Goal: Task Accomplishment & Management: Manage account settings

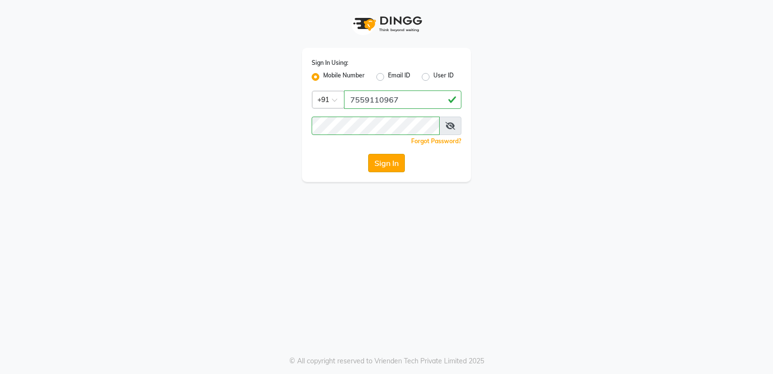
click at [397, 166] on button "Sign In" at bounding box center [386, 163] width 37 height 18
click at [397, 166] on div "Sign In" at bounding box center [387, 163] width 150 height 18
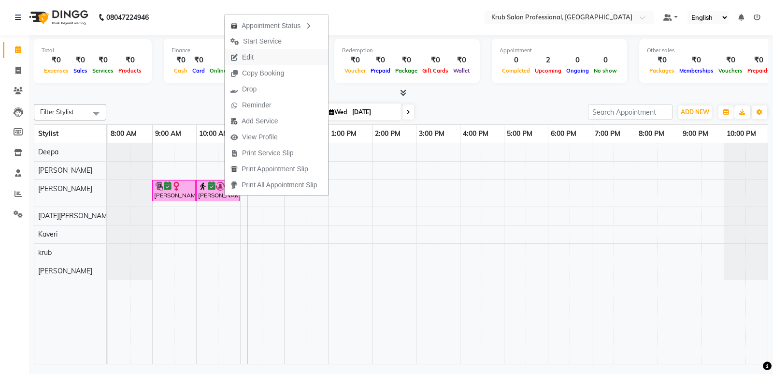
click at [251, 53] on span "Edit" at bounding box center [248, 57] width 12 height 10
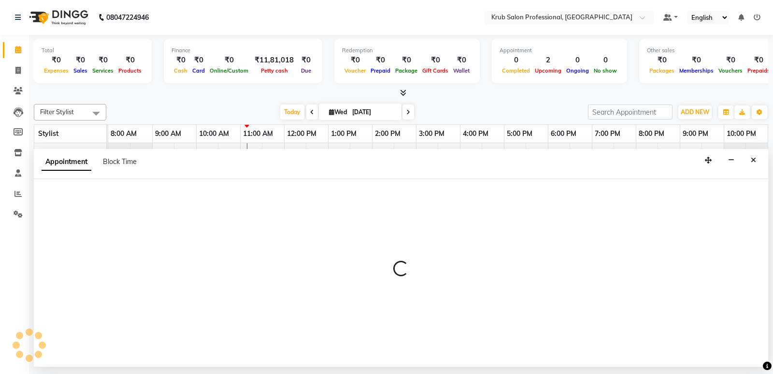
select select "tentative"
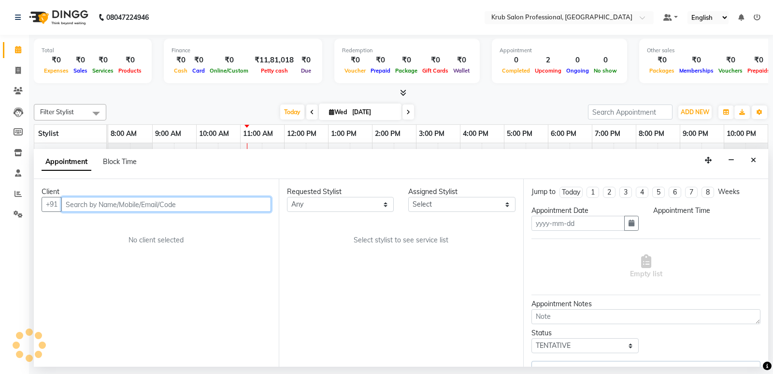
type input "[DATE]"
select select "confirm booking"
select select "600"
select select "66028"
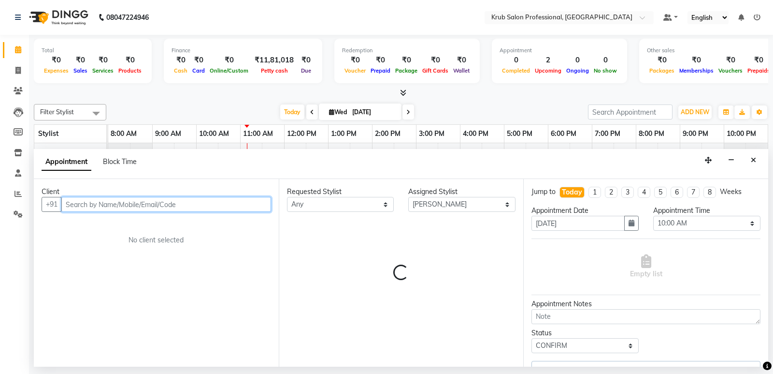
select select "3755"
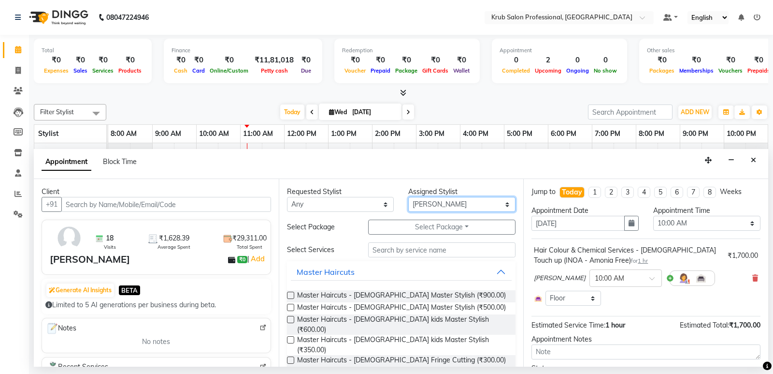
click at [461, 201] on select "Select Deepa Kartik Wanjari Kaveri krub Raj shahnawaz Vijay Shende" at bounding box center [461, 204] width 107 height 15
select select "68475"
click at [408, 197] on select "Select Deepa Kartik Wanjari Kaveri krub Raj shahnawaz Vijay Shende" at bounding box center [461, 204] width 107 height 15
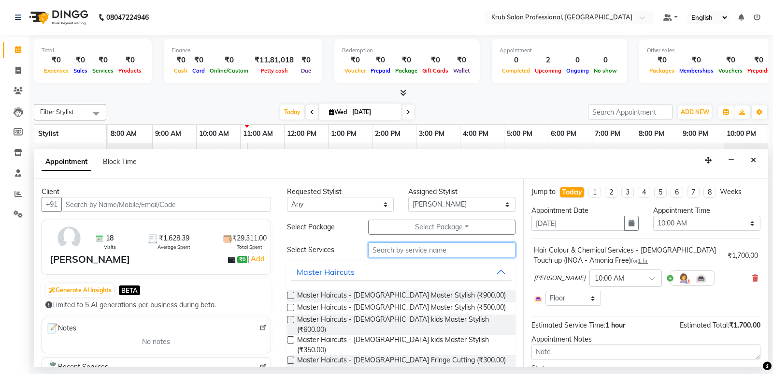
click at [422, 249] on input "text" at bounding box center [442, 249] width 148 height 15
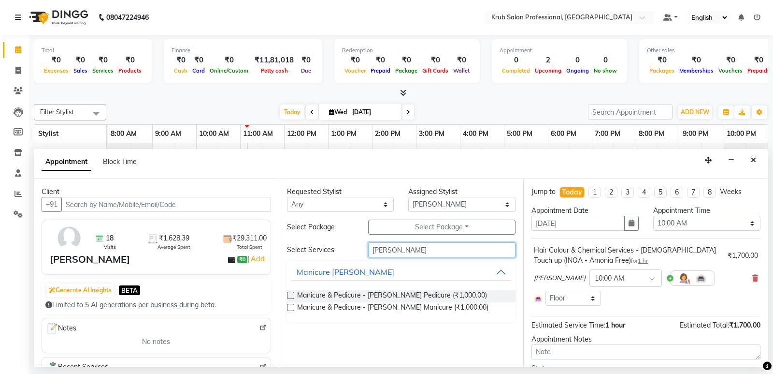
type input "lyn"
click at [289, 296] on label at bounding box center [290, 294] width 7 height 7
click at [289, 296] on input "checkbox" at bounding box center [290, 296] width 6 height 6
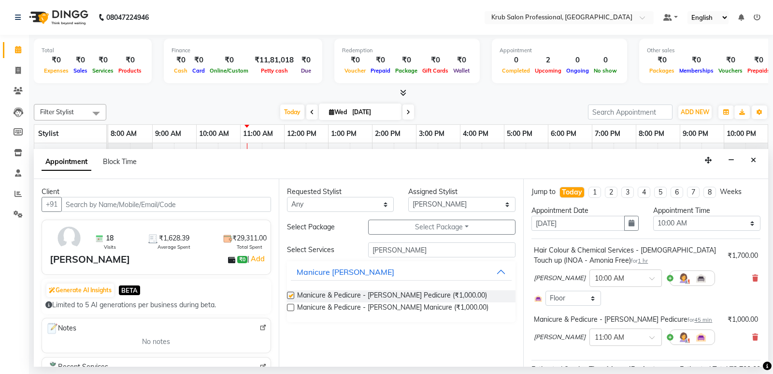
checkbox input "false"
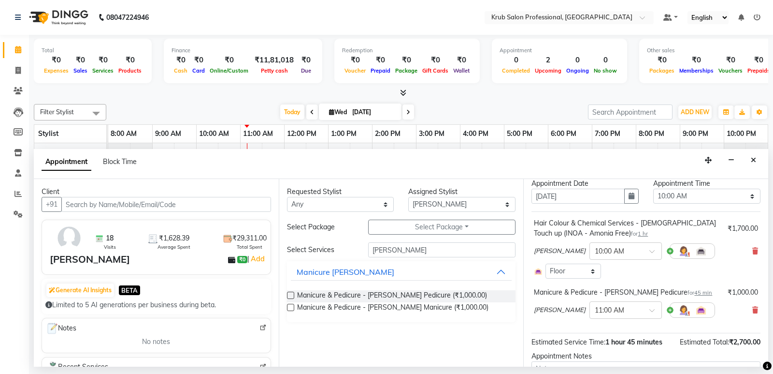
scroll to position [99, 0]
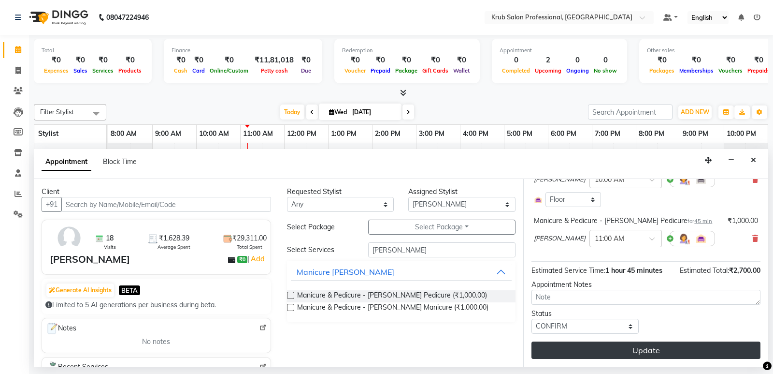
click at [613, 354] on button "Update" at bounding box center [646, 349] width 229 height 17
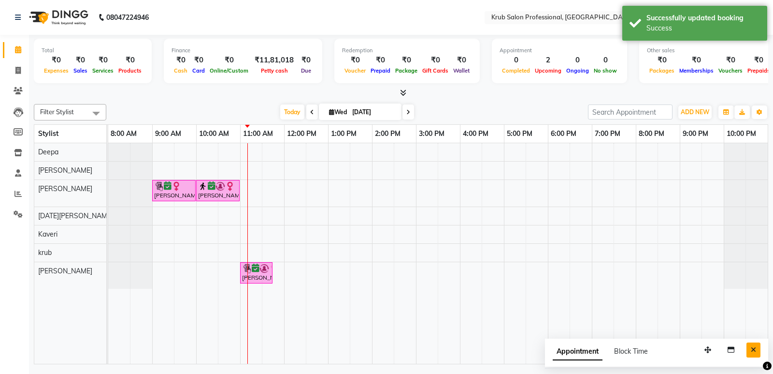
click at [756, 351] on icon "Close" at bounding box center [753, 349] width 5 height 7
click at [262, 192] on div "Nuzhat Aseef, TK01, 09:00 AM-10:00 AM, Hair Treatments - female Hair Botox Mona…" at bounding box center [438, 253] width 660 height 220
select select "66028"
select select "tentative"
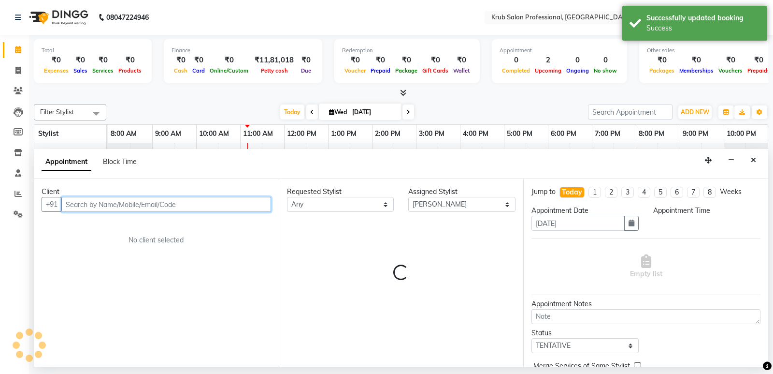
select select "660"
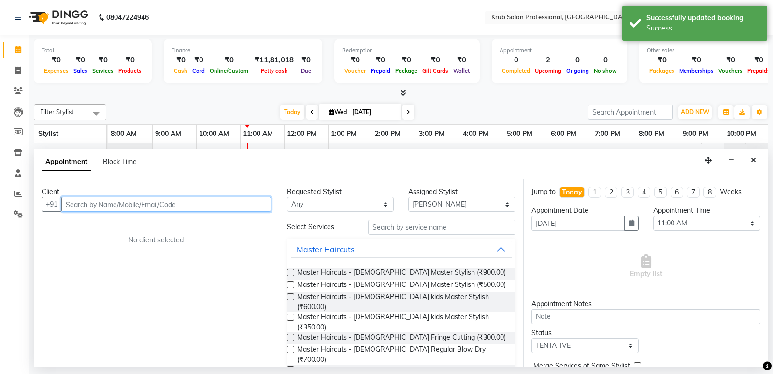
click at [151, 208] on input "text" at bounding box center [166, 204] width 210 height 15
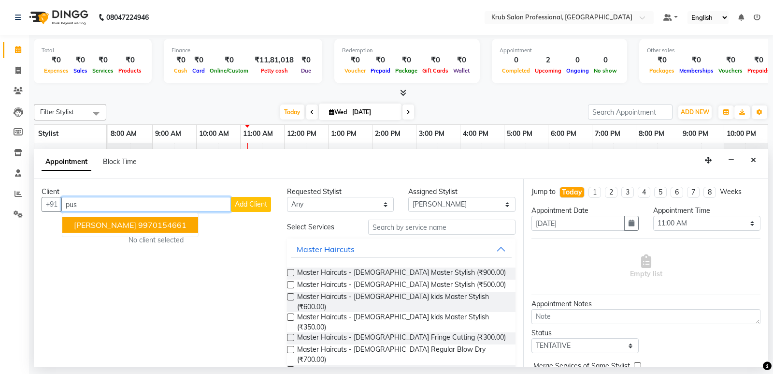
click at [141, 222] on ngb-highlight "9970154661" at bounding box center [162, 225] width 48 height 10
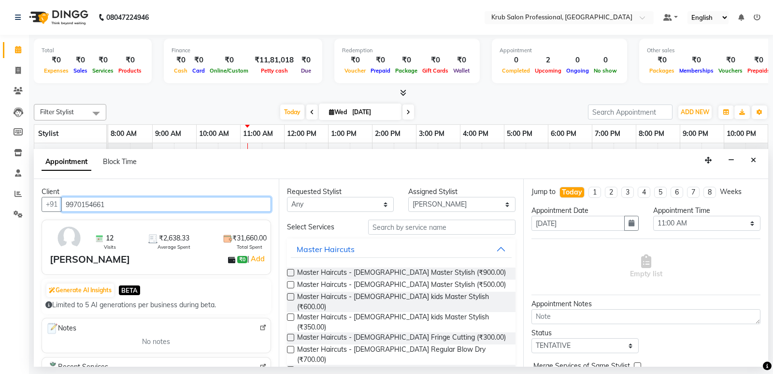
type input "9970154661"
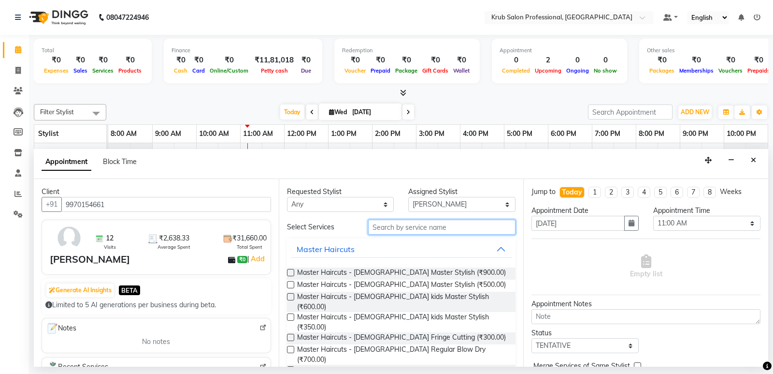
click at [444, 227] on input "text" at bounding box center [442, 226] width 148 height 15
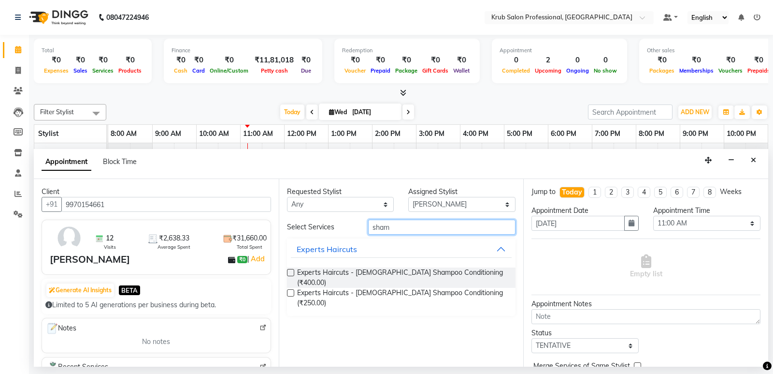
type input "sham"
click at [288, 271] on label at bounding box center [290, 272] width 7 height 7
click at [288, 271] on input "checkbox" at bounding box center [290, 273] width 6 height 6
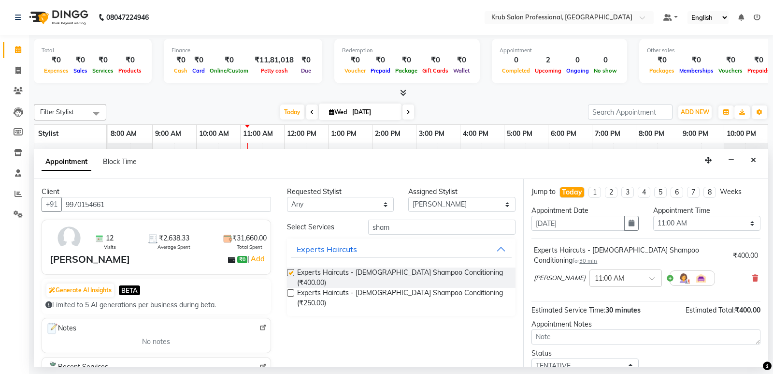
checkbox input "false"
click at [597, 358] on select "Select TENTATIVE CONFIRM CHECK-IN UPCOMING" at bounding box center [585, 365] width 107 height 15
select select "confirm booking"
click at [532, 358] on select "Select TENTATIVE CONFIRM CHECK-IN UPCOMING" at bounding box center [585, 365] width 107 height 15
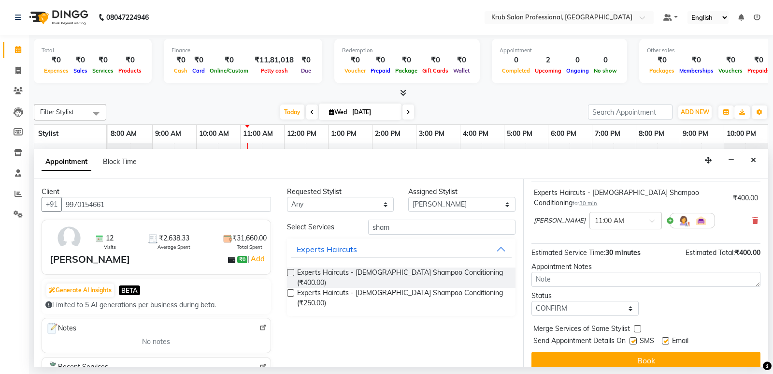
click at [662, 335] on div "SMS" at bounding box center [646, 341] width 32 height 12
click at [666, 337] on label at bounding box center [665, 340] width 7 height 7
click at [666, 338] on input "checkbox" at bounding box center [665, 341] width 6 height 6
checkbox input "false"
click at [633, 337] on label at bounding box center [633, 340] width 7 height 7
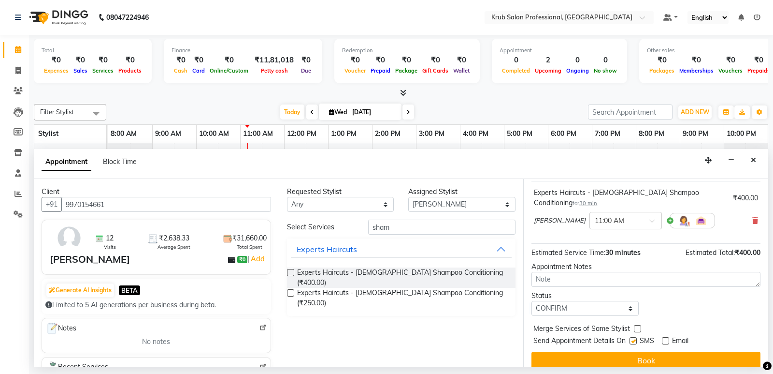
click at [633, 338] on input "checkbox" at bounding box center [633, 341] width 6 height 6
click at [632, 337] on label at bounding box center [633, 340] width 7 height 7
click at [632, 338] on input "checkbox" at bounding box center [633, 341] width 6 height 6
checkbox input "true"
click at [627, 215] on div at bounding box center [626, 220] width 72 height 10
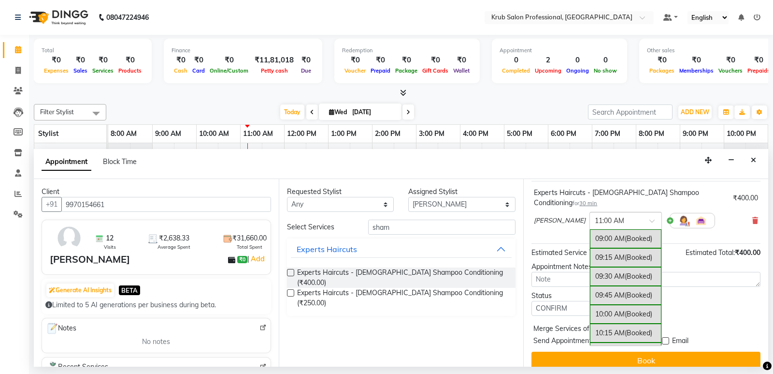
scroll to position [151, 0]
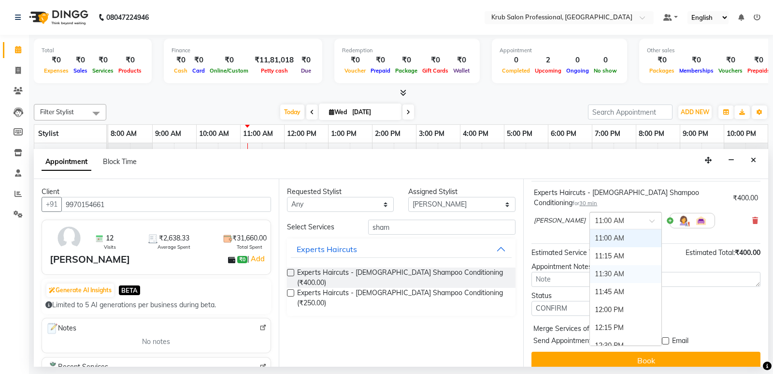
click at [596, 265] on div "11:30 AM" at bounding box center [626, 274] width 72 height 18
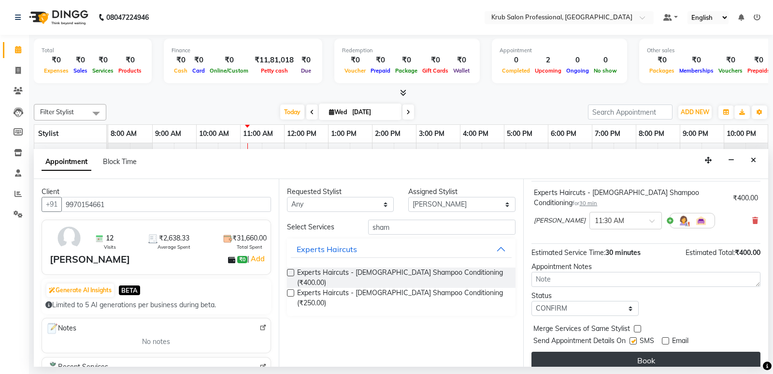
click at [647, 352] on button "Book" at bounding box center [646, 359] width 229 height 17
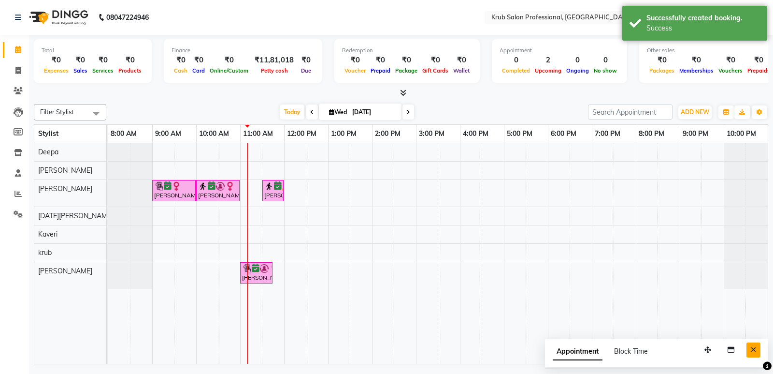
click at [749, 350] on button "Close" at bounding box center [754, 349] width 14 height 15
click at [310, 111] on icon at bounding box center [312, 112] width 4 height 6
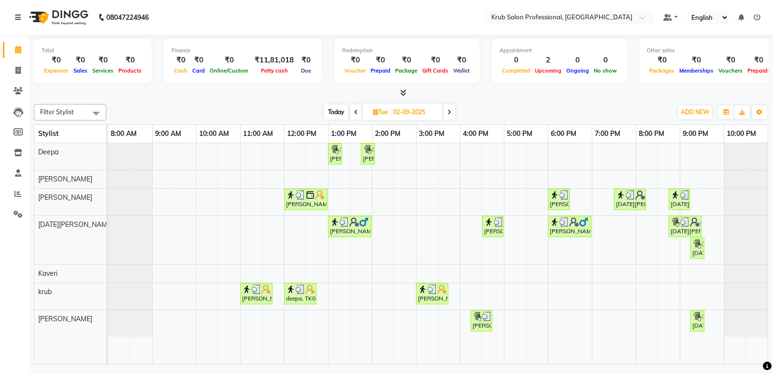
click at [450, 112] on icon at bounding box center [450, 112] width 4 height 6
type input "[DATE]"
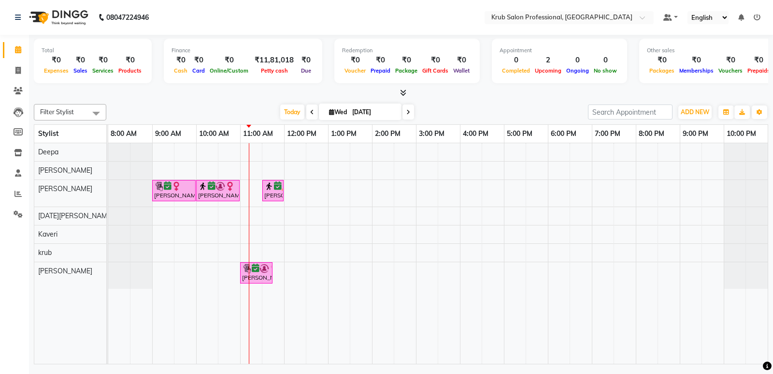
click at [262, 214] on div "Nuzhat Aseef, TK01, 09:00 AM-10:00 AM, Hair Treatments - female Hair Botox Mona…" at bounding box center [438, 253] width 660 height 220
select select "88974"
select select "tentative"
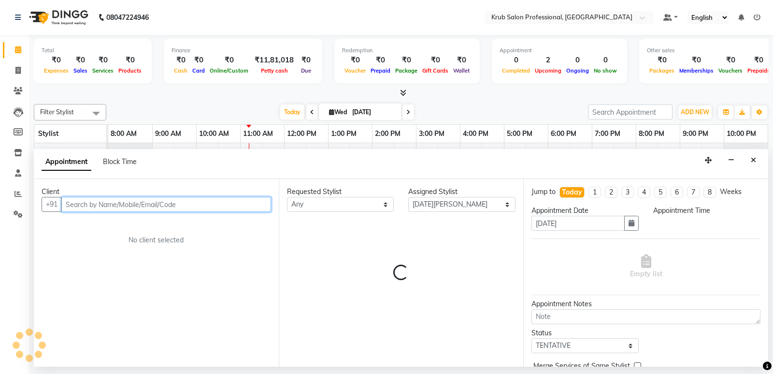
select select "660"
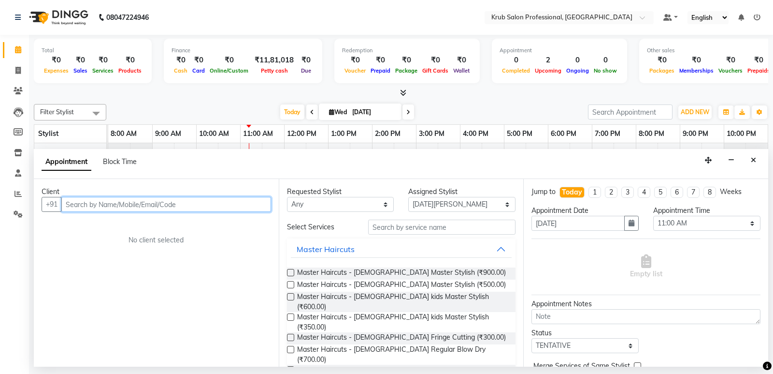
click at [199, 201] on input "text" at bounding box center [166, 204] width 210 height 15
type input "i"
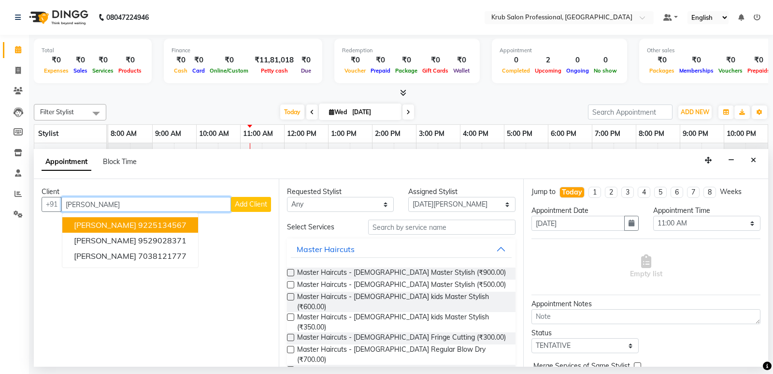
click at [138, 227] on ngb-highlight "9225134567" at bounding box center [162, 225] width 48 height 10
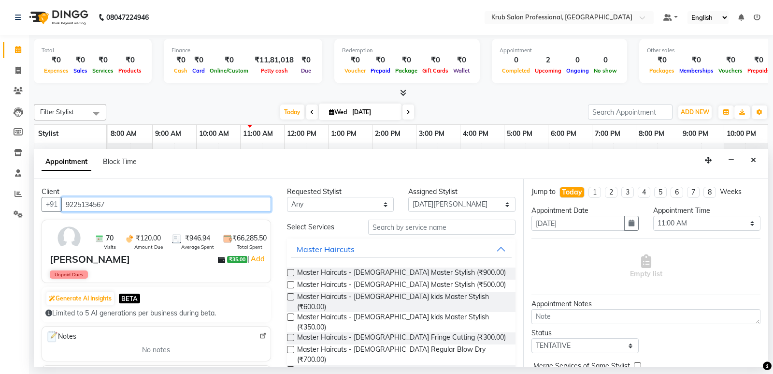
type input "9225134567"
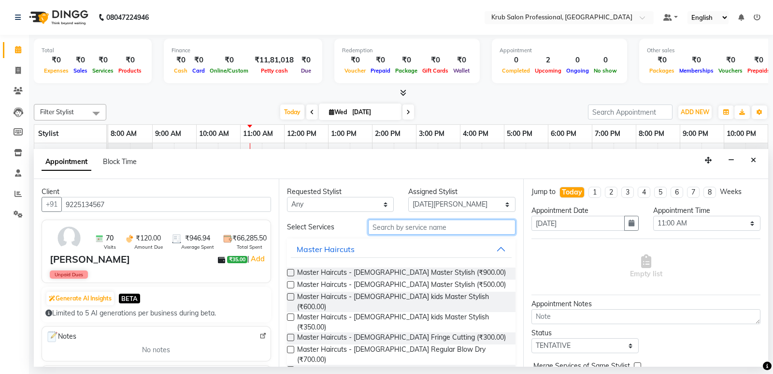
click at [407, 228] on input "text" at bounding box center [442, 226] width 148 height 15
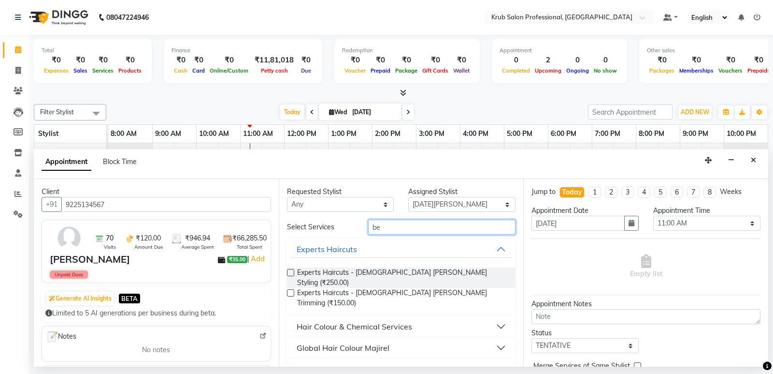
type input "be"
click at [292, 272] on label at bounding box center [290, 272] width 7 height 7
click at [292, 272] on input "checkbox" at bounding box center [290, 273] width 6 height 6
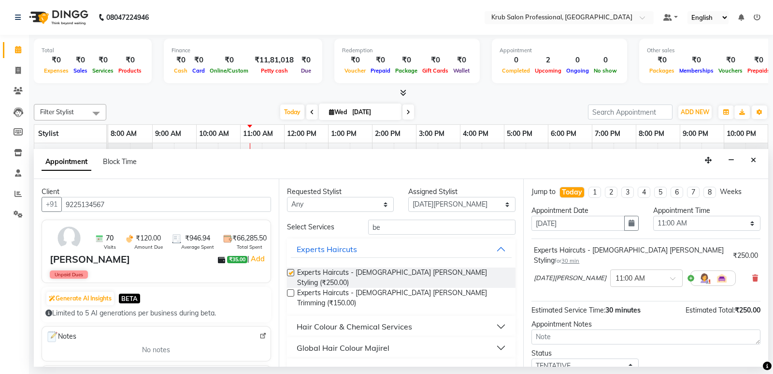
checkbox input "false"
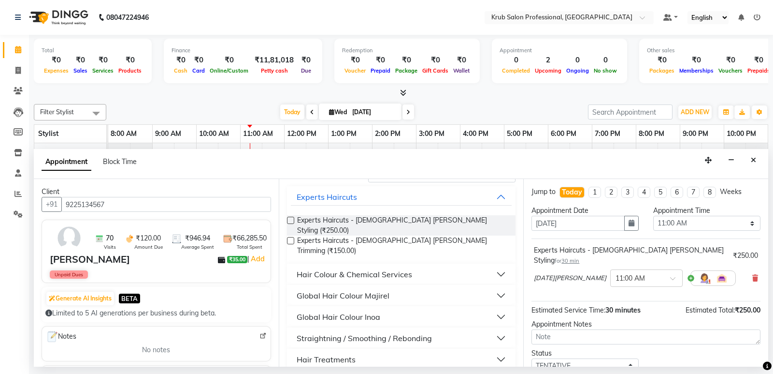
scroll to position [59, 0]
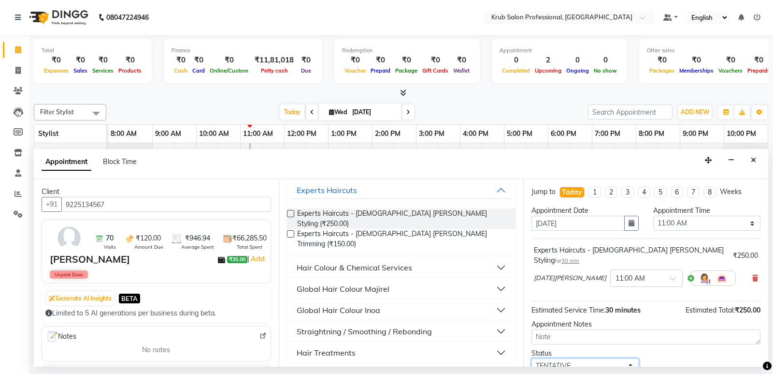
click at [589, 358] on select "Select TENTATIVE CONFIRM CHECK-IN UPCOMING" at bounding box center [585, 365] width 107 height 15
select select "confirm booking"
click at [532, 358] on select "Select TENTATIVE CONFIRM CHECK-IN UPCOMING" at bounding box center [585, 365] width 107 height 15
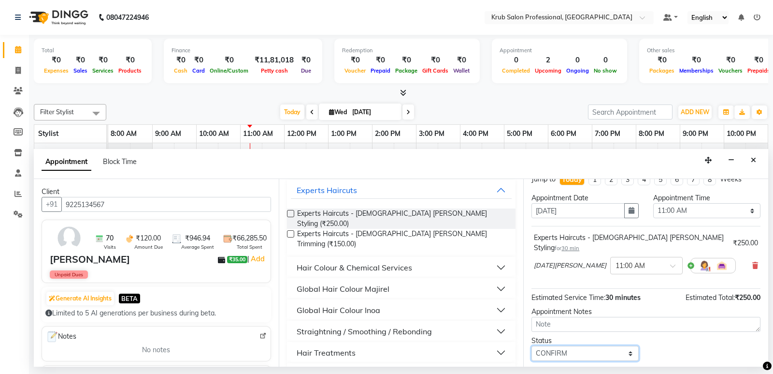
scroll to position [14, 0]
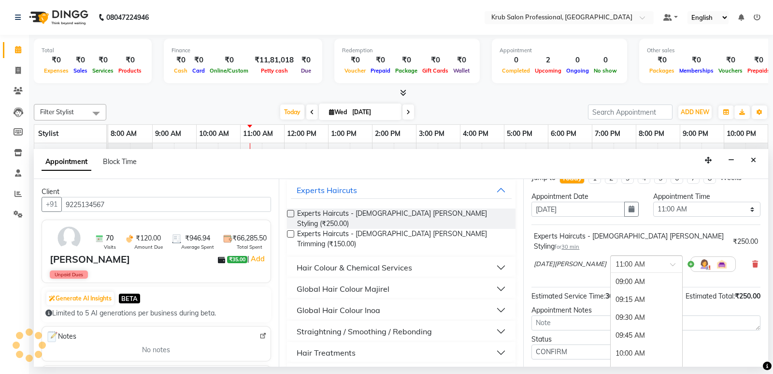
click at [616, 258] on input "text" at bounding box center [637, 263] width 43 height 10
click at [611, 308] on div "11:30 AM" at bounding box center [647, 317] width 72 height 18
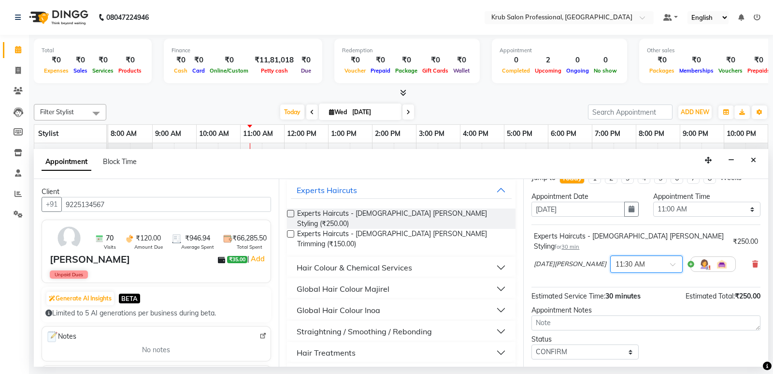
scroll to position [58, 0]
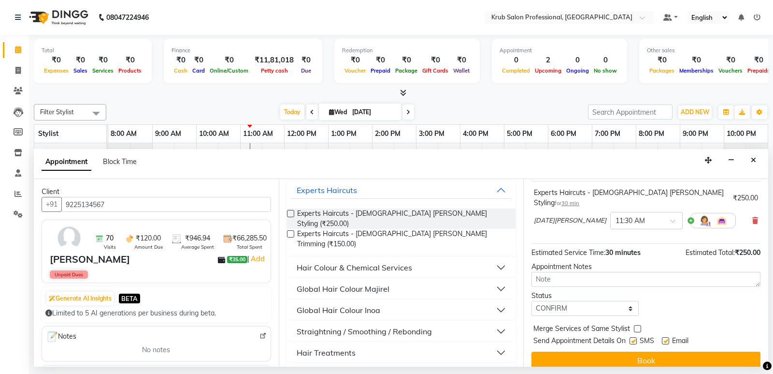
drag, startPoint x: 668, startPoint y: 330, endPoint x: 640, endPoint y: 330, distance: 27.6
click at [668, 337] on label at bounding box center [665, 340] width 7 height 7
click at [668, 338] on input "checkbox" at bounding box center [665, 341] width 6 height 6
checkbox input "false"
click at [636, 337] on label at bounding box center [633, 340] width 7 height 7
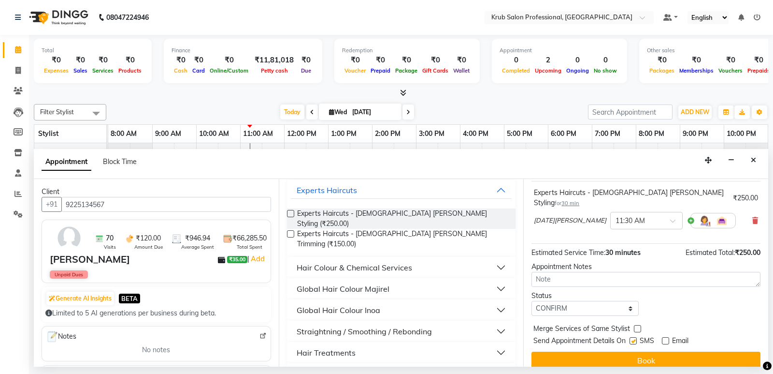
click at [636, 338] on input "checkbox" at bounding box center [633, 341] width 6 height 6
checkbox input "false"
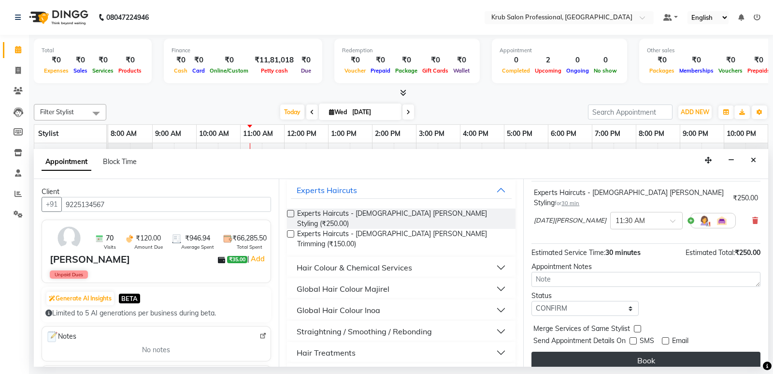
click at [644, 351] on button "Book" at bounding box center [646, 359] width 229 height 17
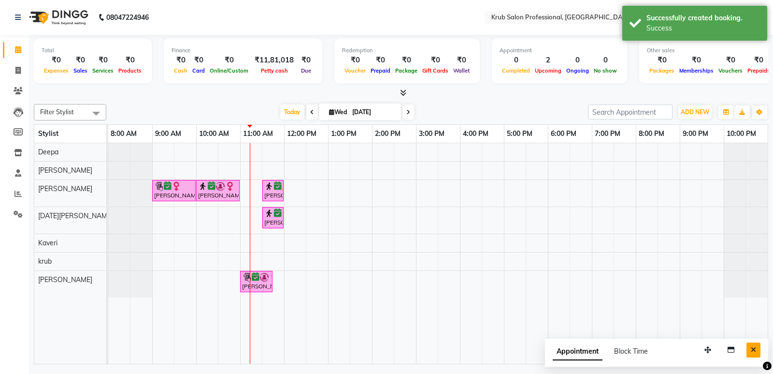
click at [754, 346] on icon "Close" at bounding box center [753, 349] width 5 height 7
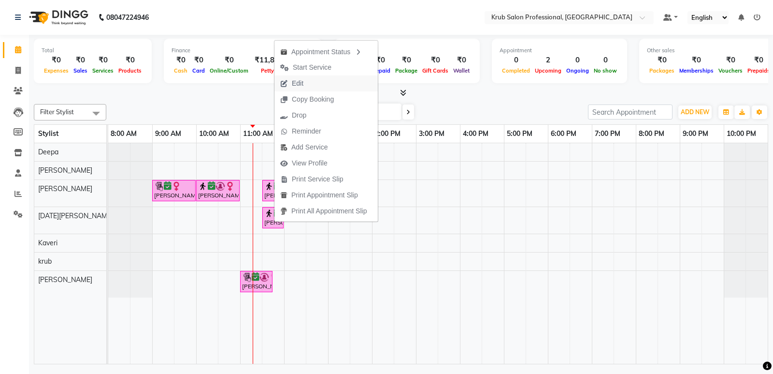
click at [301, 83] on span "Edit" at bounding box center [298, 83] width 12 height 10
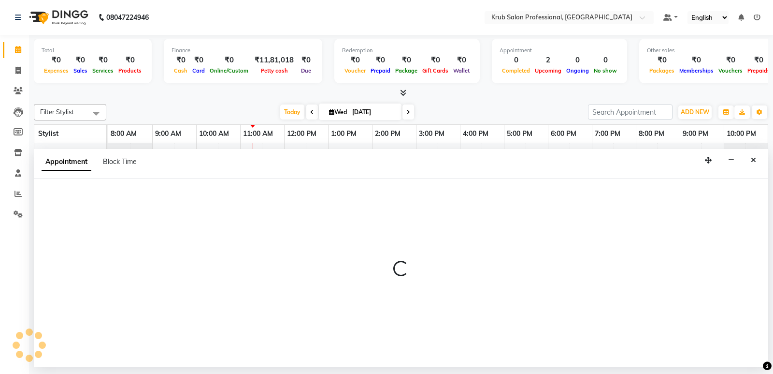
select select "tentative"
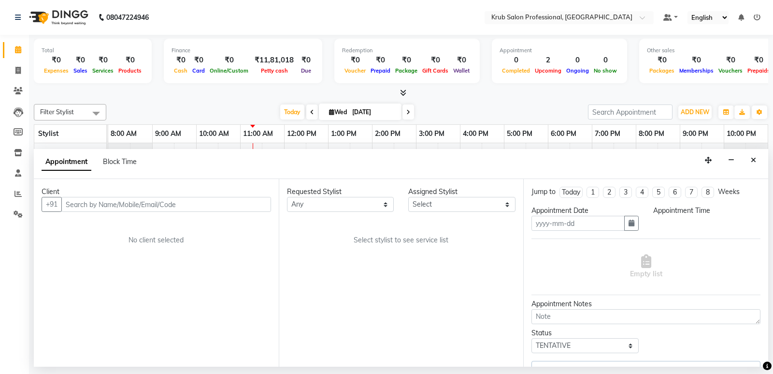
type input "[DATE]"
select select "88974"
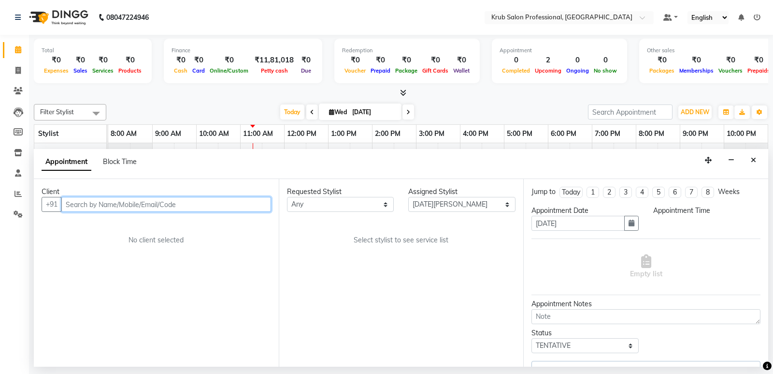
select select "confirm booking"
select select "690"
select select "3755"
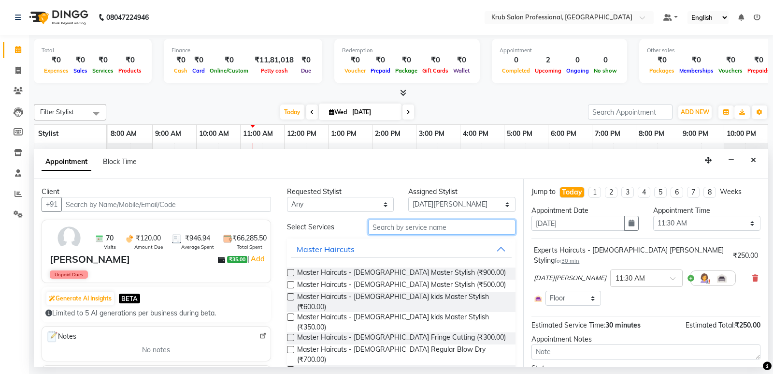
click at [400, 230] on input "text" at bounding box center [442, 226] width 148 height 15
click at [289, 284] on label at bounding box center [290, 284] width 7 height 7
click at [289, 284] on input "checkbox" at bounding box center [290, 285] width 6 height 6
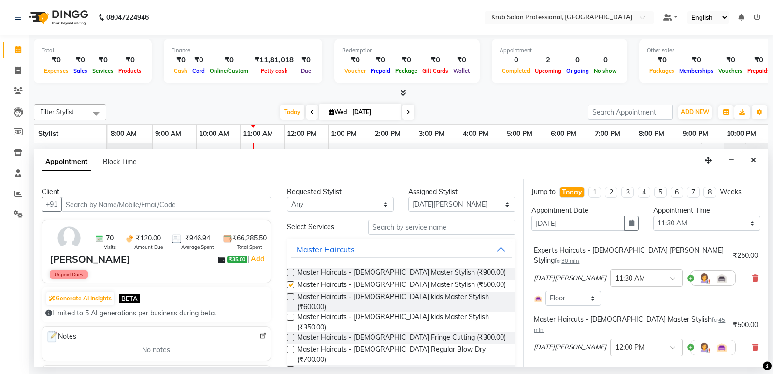
checkbox input "false"
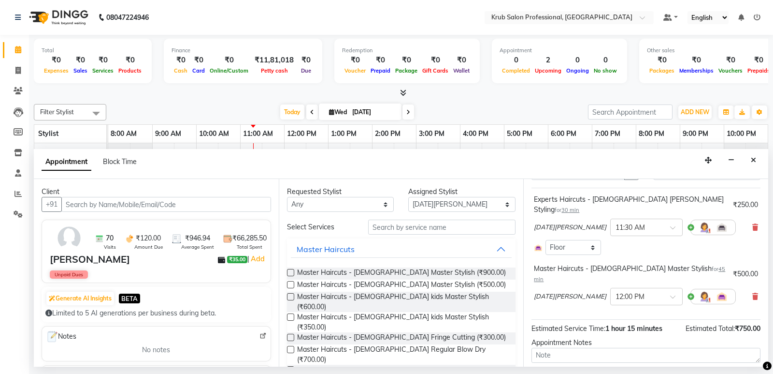
scroll to position [88, 0]
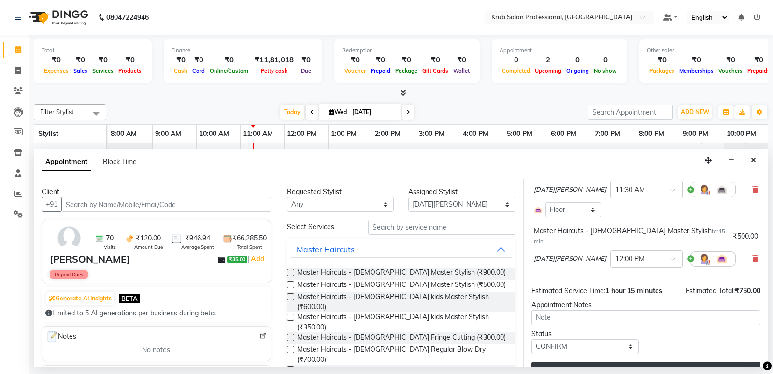
click at [637, 362] on button "Update" at bounding box center [646, 370] width 229 height 17
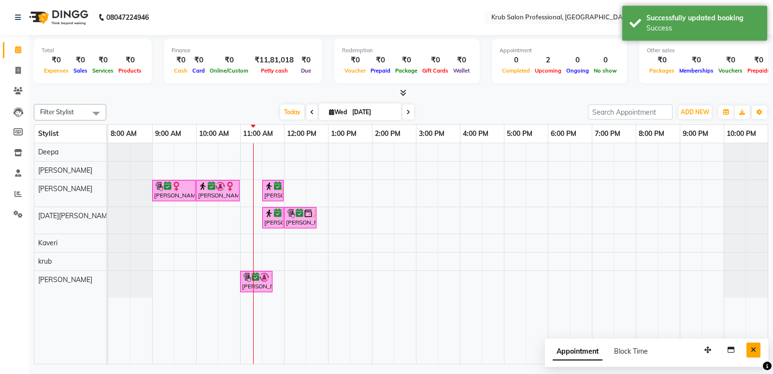
click at [752, 354] on button "Close" at bounding box center [754, 349] width 14 height 15
drag, startPoint x: 456, startPoint y: 110, endPoint x: 427, endPoint y: 99, distance: 31.1
click at [427, 99] on div "Total ₹0 Expenses ₹0 Sales ₹0 Services ₹0 Products Finance ₹0 Cash ₹0 Card ₹0 O…" at bounding box center [401, 201] width 744 height 332
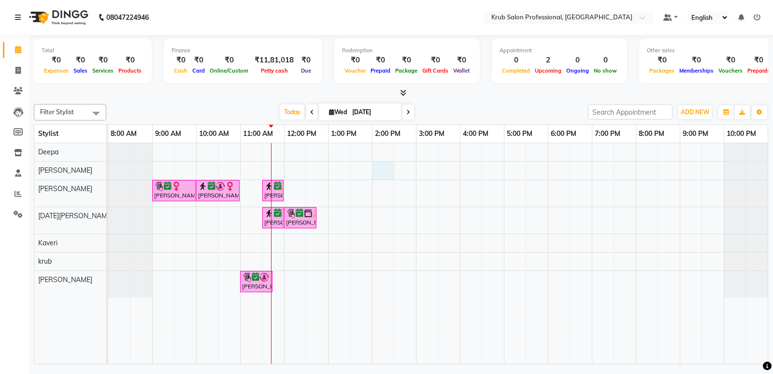
click at [382, 166] on div "Nuzhat Aseef, TK01, 09:00 AM-10:00 AM, Hair Treatments - female Hair Botox Mona…" at bounding box center [438, 253] width 660 height 220
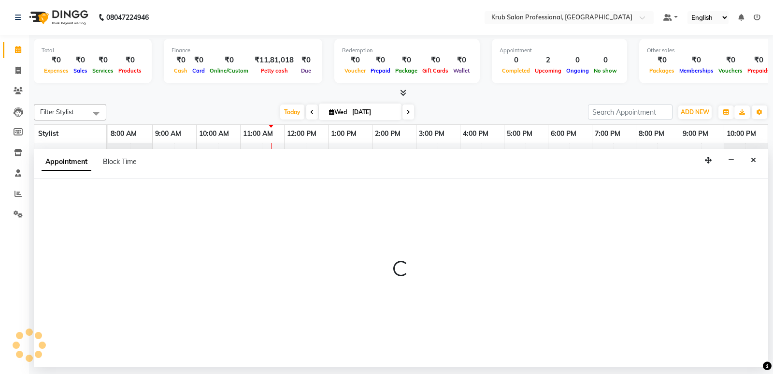
select select "66021"
select select "840"
select select "tentative"
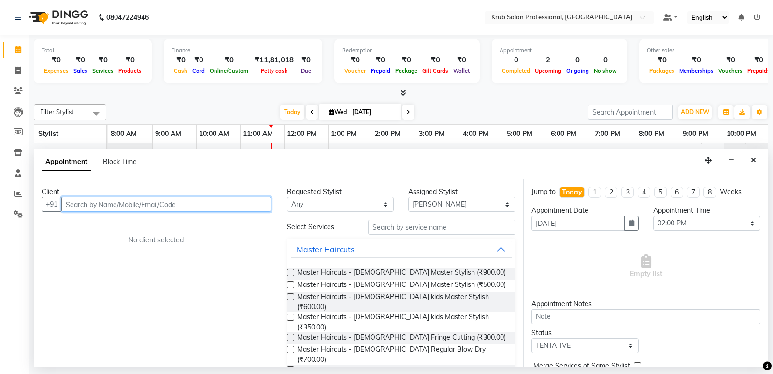
click at [79, 204] on input "text" at bounding box center [166, 204] width 210 height 15
click at [99, 201] on input "932515" at bounding box center [146, 204] width 170 height 15
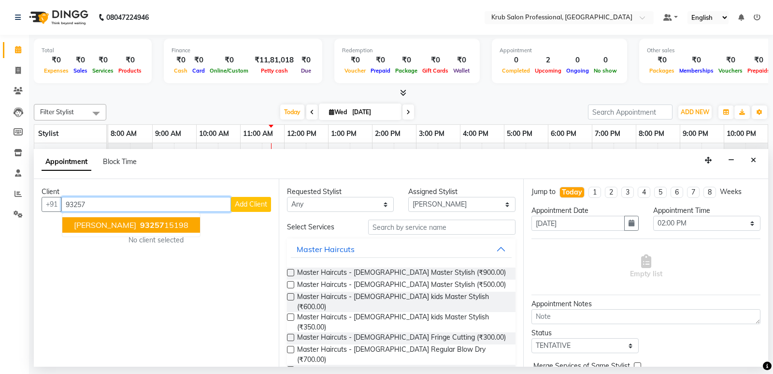
click at [110, 226] on span "[PERSON_NAME]" at bounding box center [105, 225] width 62 height 10
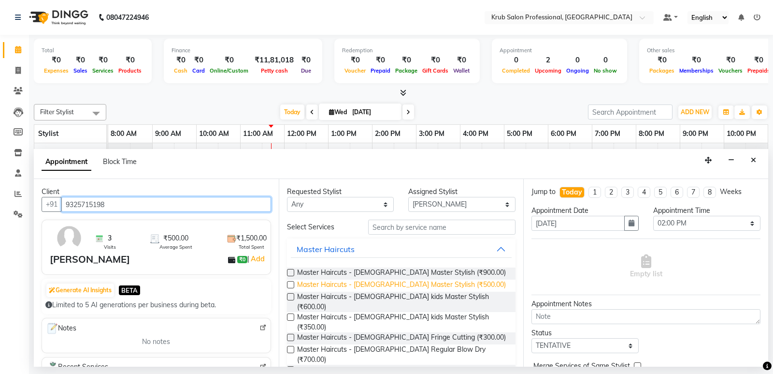
type input "9325715198"
click at [428, 281] on span "Master Haircuts - [DEMOGRAPHIC_DATA] Master Stylish (₹500.00)" at bounding box center [401, 285] width 209 height 12
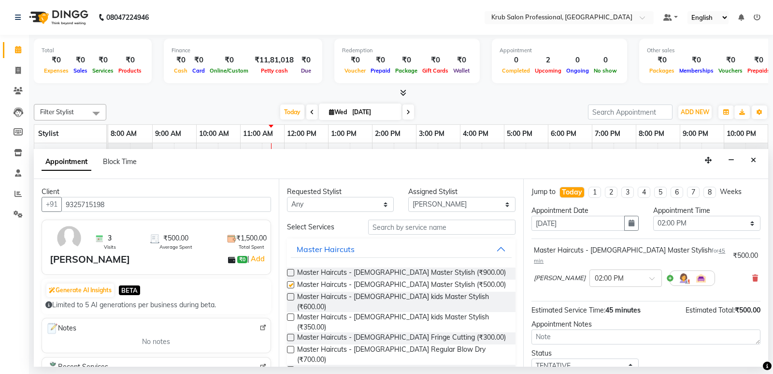
checkbox input "false"
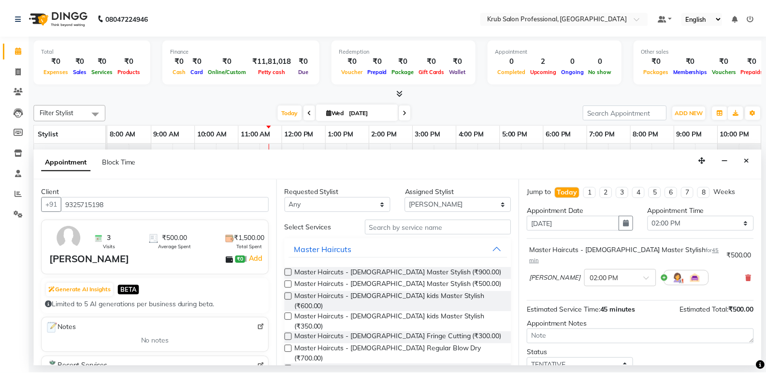
scroll to position [58, 0]
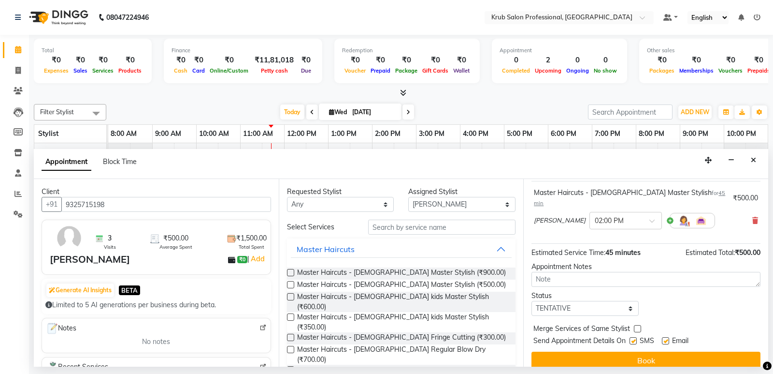
drag, startPoint x: 667, startPoint y: 329, endPoint x: 642, endPoint y: 332, distance: 24.3
click at [666, 337] on label at bounding box center [665, 340] width 7 height 7
click at [666, 338] on input "checkbox" at bounding box center [665, 341] width 6 height 6
checkbox input "false"
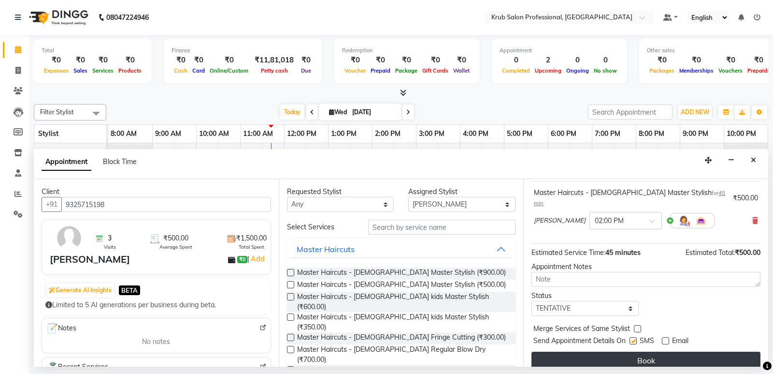
drag, startPoint x: 635, startPoint y: 330, endPoint x: 637, endPoint y: 341, distance: 11.8
click at [635, 337] on label at bounding box center [633, 340] width 7 height 7
click at [635, 338] on input "checkbox" at bounding box center [633, 341] width 6 height 6
checkbox input "false"
click at [641, 351] on button "Book" at bounding box center [646, 359] width 229 height 17
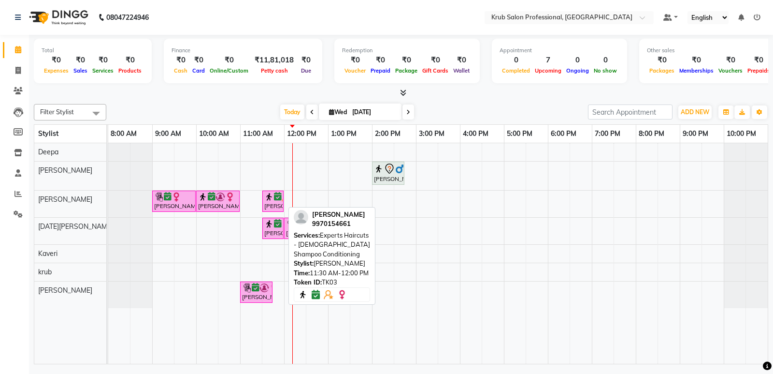
click at [272, 203] on div "[PERSON_NAME], TK03, 11:30 AM-12:00 PM, Experts Haircuts - [DEMOGRAPHIC_DATA] S…" at bounding box center [272, 201] width 19 height 18
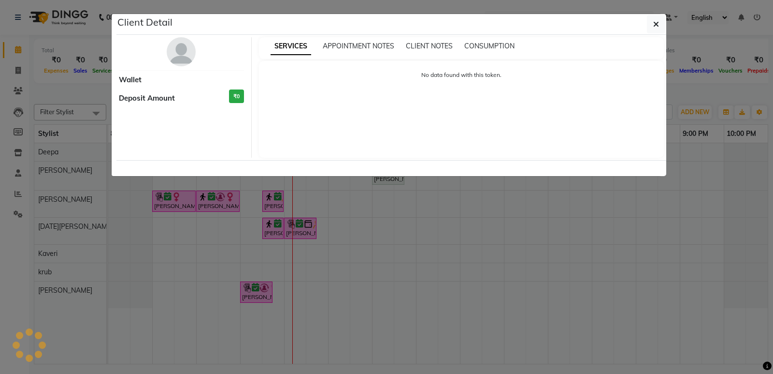
select select "6"
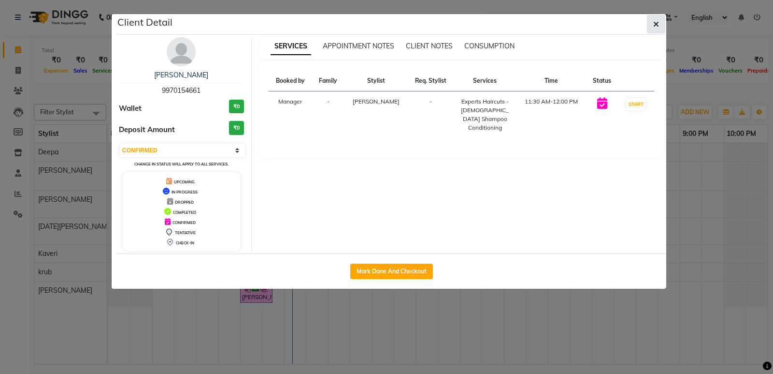
click at [656, 26] on icon "button" at bounding box center [657, 24] width 6 height 8
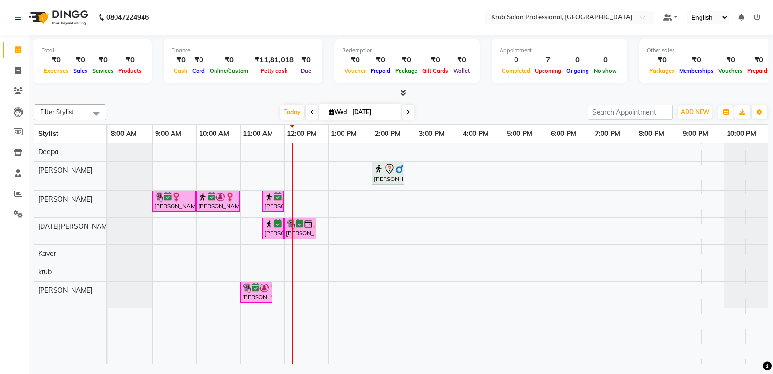
drag, startPoint x: 481, startPoint y: 107, endPoint x: 462, endPoint y: 101, distance: 20.9
click at [462, 101] on div "Filter Stylist Select All Deepa Raj shahnawaz Kartik Wanjari Kaveri krub Vijay …" at bounding box center [401, 232] width 735 height 264
drag, startPoint x: 450, startPoint y: 117, endPoint x: 439, endPoint y: 97, distance: 22.9
click at [439, 97] on div at bounding box center [401, 93] width 735 height 10
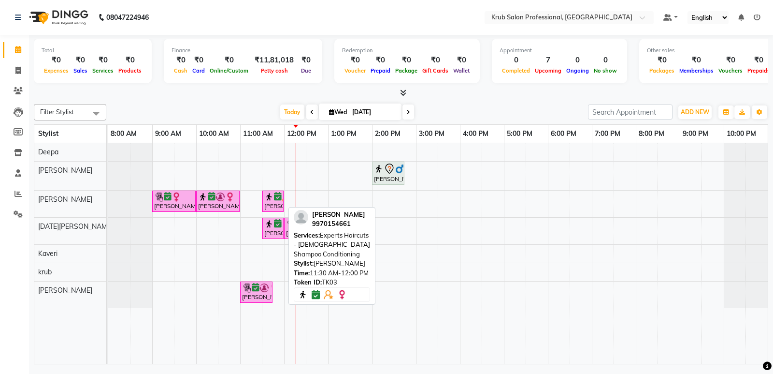
click at [273, 202] on div "[PERSON_NAME], TK03, 11:30 AM-12:00 PM, Experts Haircuts - [DEMOGRAPHIC_DATA] S…" at bounding box center [272, 201] width 19 height 18
select select "6"
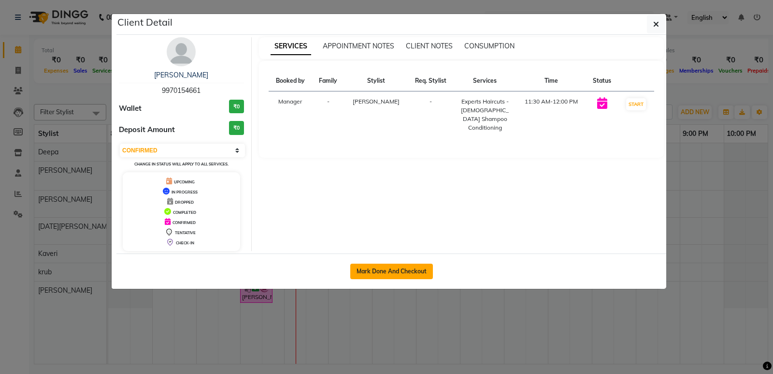
click at [395, 269] on button "Mark Done And Checkout" at bounding box center [391, 270] width 83 height 15
select select "7490"
select select "service"
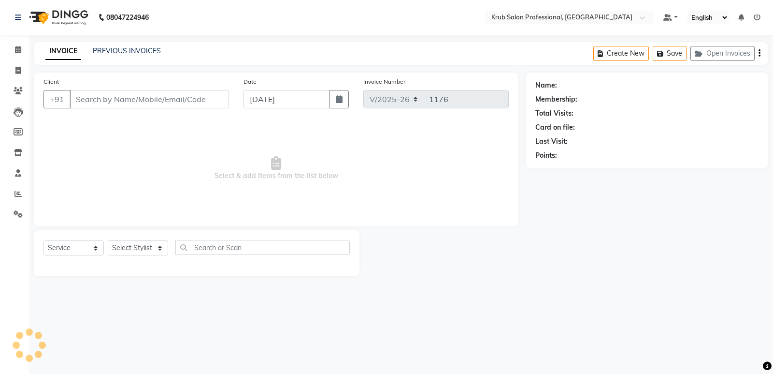
type input "9970154661"
select select "66028"
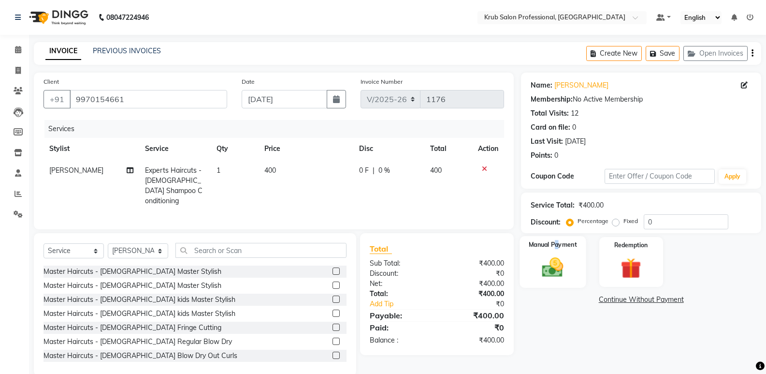
click at [557, 247] on label "Manual Payment" at bounding box center [553, 244] width 48 height 9
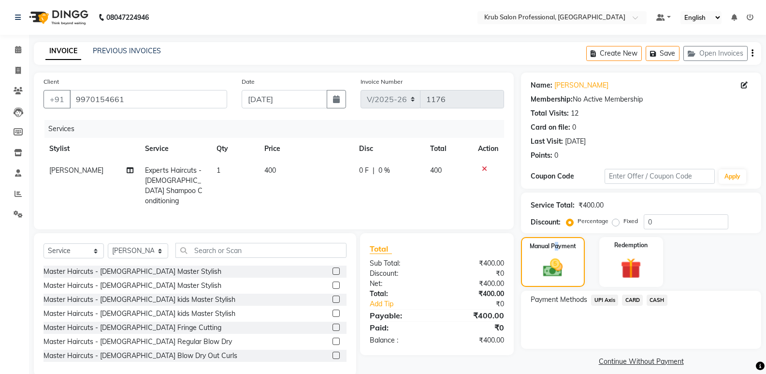
scroll to position [14, 0]
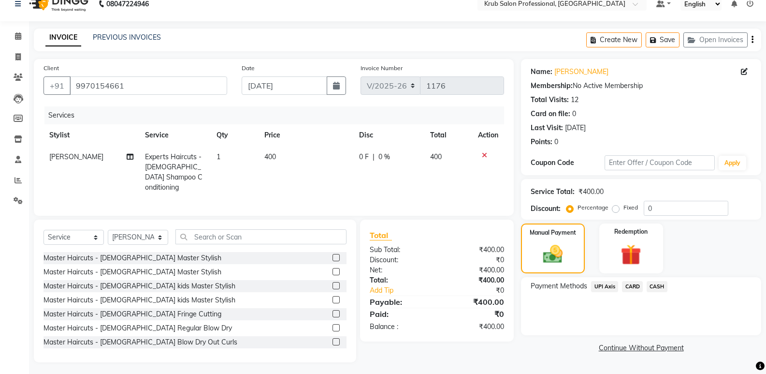
click at [658, 285] on span "CASH" at bounding box center [657, 286] width 21 height 11
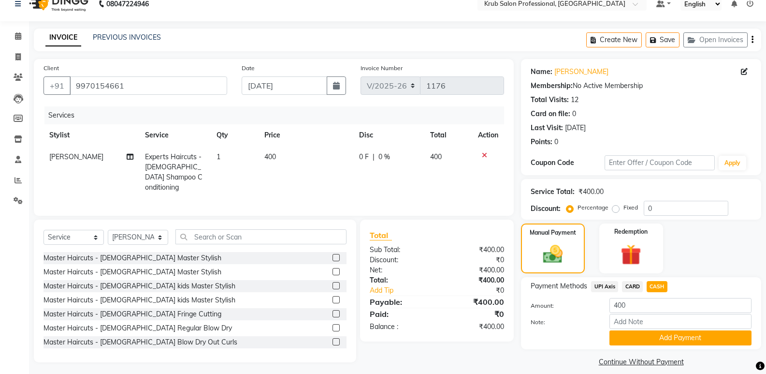
scroll to position [23, 0]
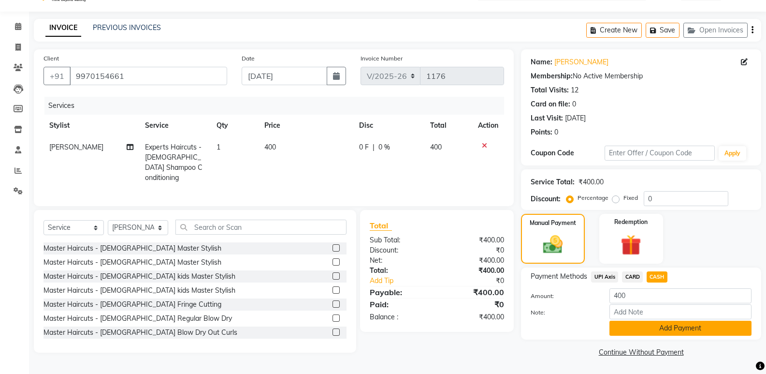
drag, startPoint x: 692, startPoint y: 328, endPoint x: 773, endPoint y: 306, distance: 83.7
click at [692, 328] on button "Add Payment" at bounding box center [681, 328] width 142 height 15
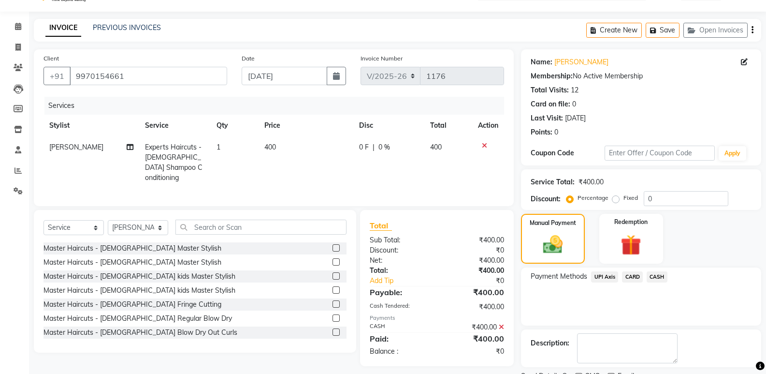
scroll to position [64, 0]
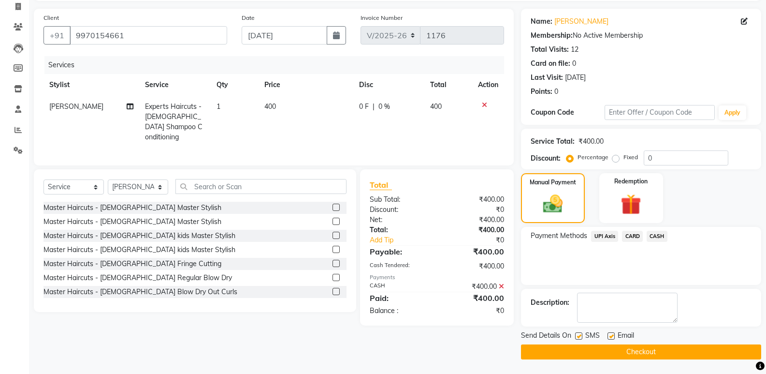
click at [612, 337] on label at bounding box center [611, 335] width 7 height 7
click at [612, 337] on input "checkbox" at bounding box center [611, 336] width 6 height 6
checkbox input "false"
click at [628, 355] on button "Checkout" at bounding box center [641, 351] width 240 height 15
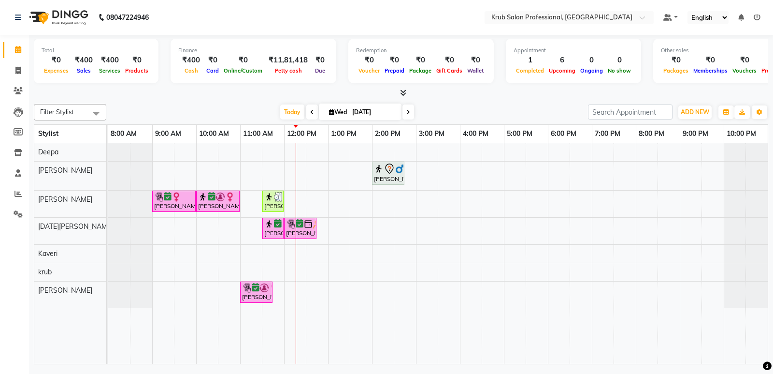
click at [372, 109] on input "[DATE]" at bounding box center [374, 112] width 48 height 15
select select "9"
select select "2025"
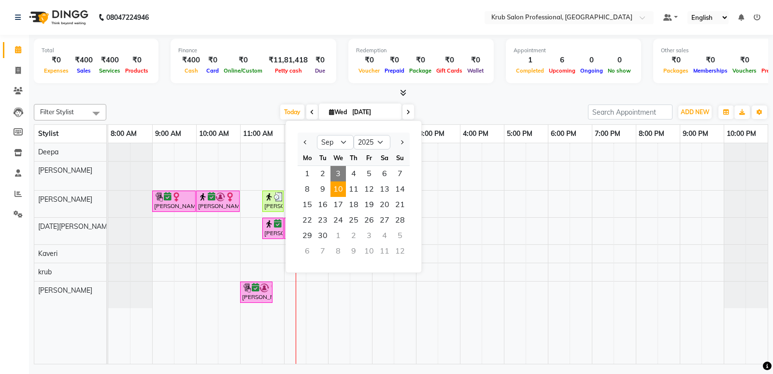
click at [340, 191] on span "10" at bounding box center [338, 188] width 15 height 15
type input "10-09-2025"
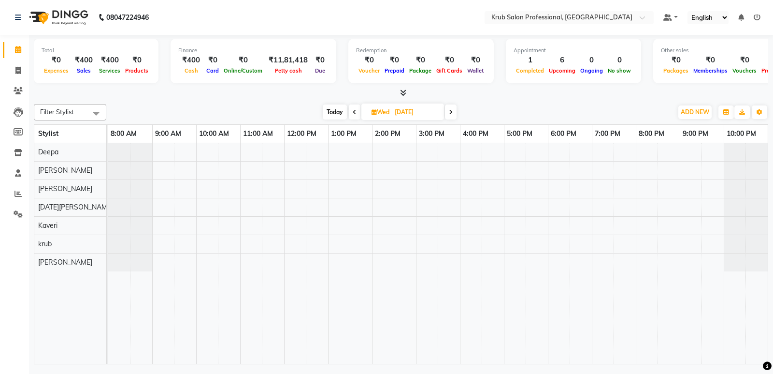
click at [240, 189] on div at bounding box center [438, 253] width 660 height 220
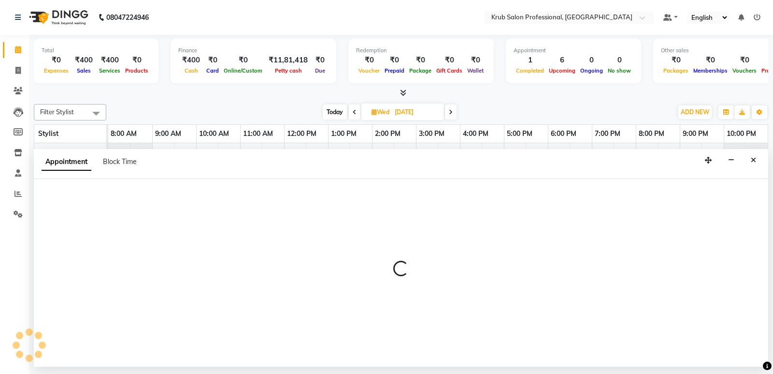
select select "66028"
select select "tentative"
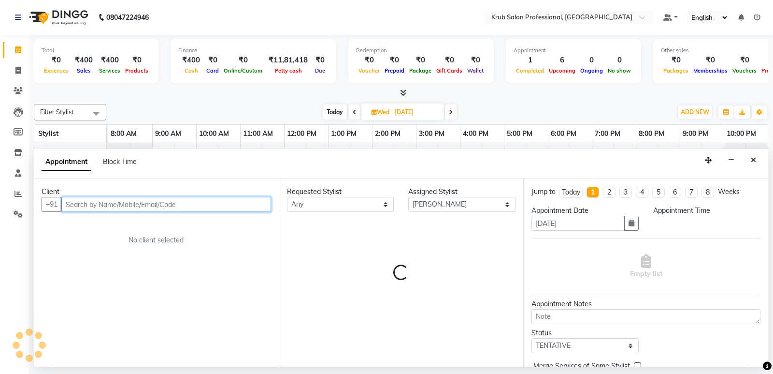
select select "660"
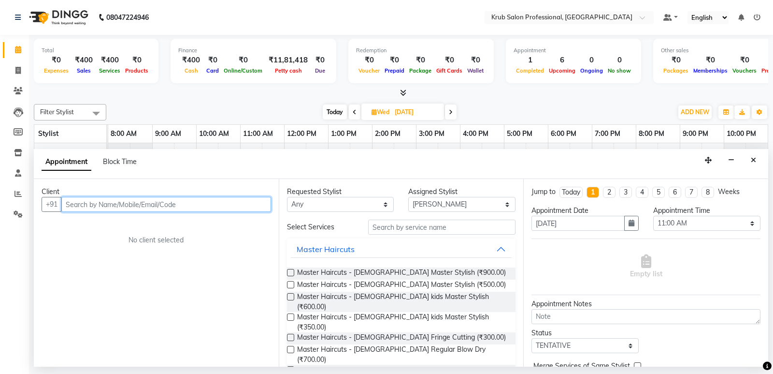
click at [187, 204] on input "text" at bounding box center [166, 204] width 210 height 15
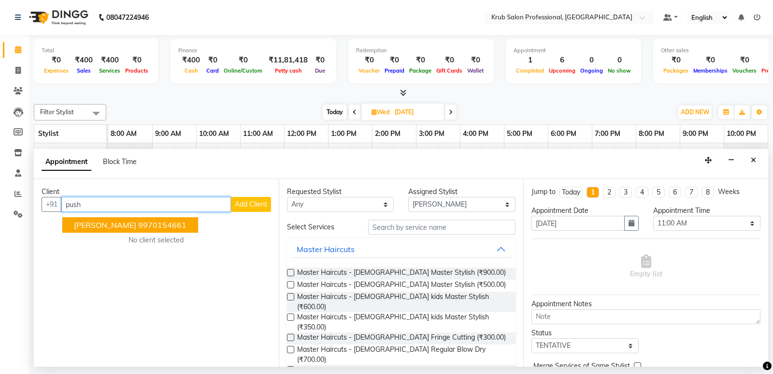
click at [151, 220] on ngb-highlight "9970154661" at bounding box center [162, 225] width 48 height 10
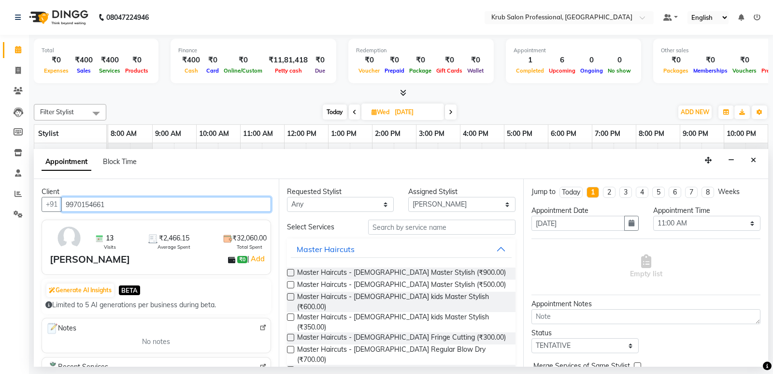
type input "9970154661"
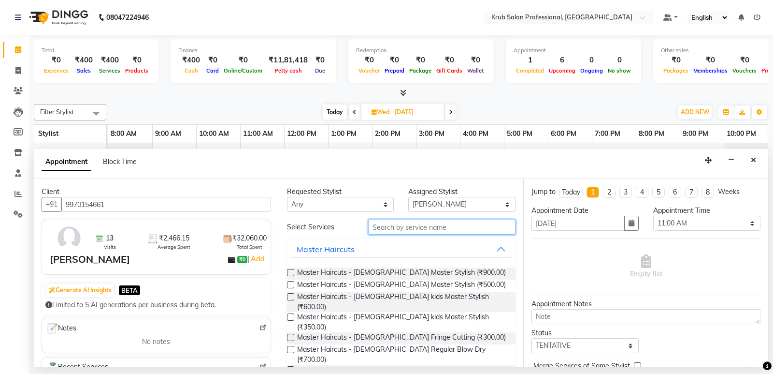
click at [403, 226] on input "text" at bounding box center [442, 226] width 148 height 15
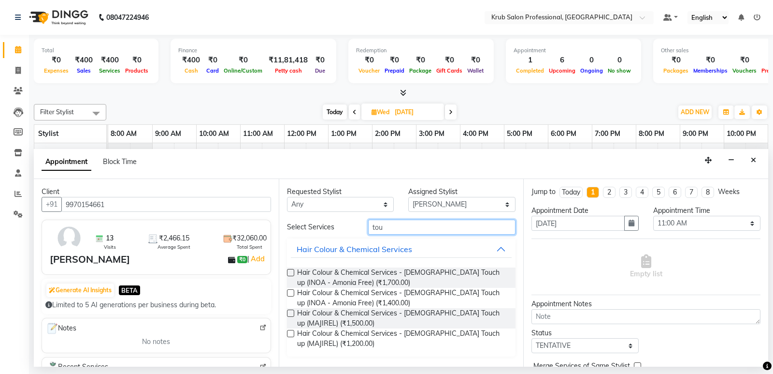
type input "tou"
click at [291, 274] on label at bounding box center [290, 272] width 7 height 7
click at [291, 274] on input "checkbox" at bounding box center [290, 273] width 6 height 6
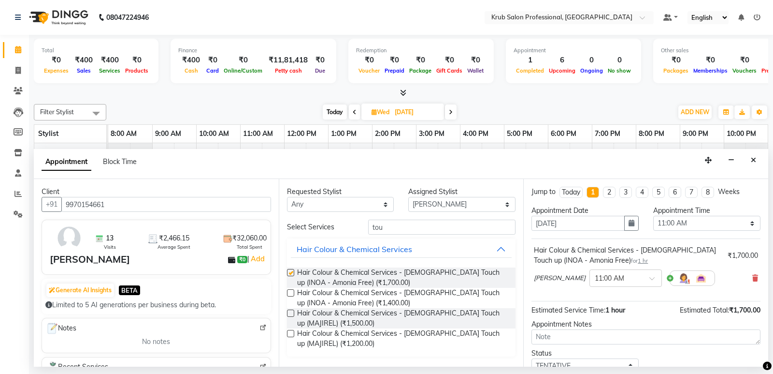
checkbox input "false"
click at [568, 362] on select "Select TENTATIVE CONFIRM UPCOMING" at bounding box center [585, 365] width 107 height 15
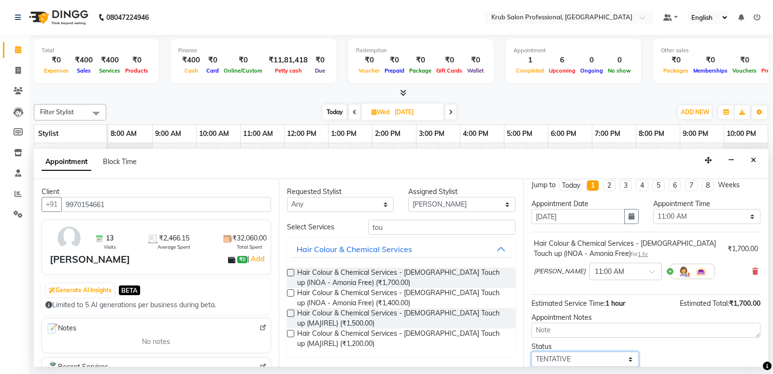
select select "confirm booking"
click at [532, 351] on select "Select TENTATIVE CONFIRM UPCOMING" at bounding box center [585, 358] width 107 height 15
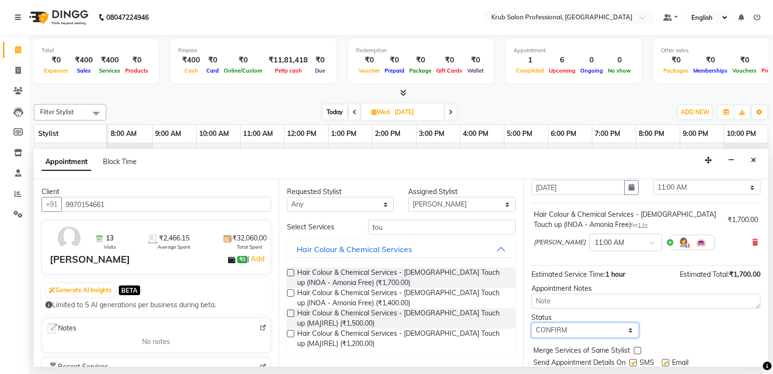
scroll to position [68, 0]
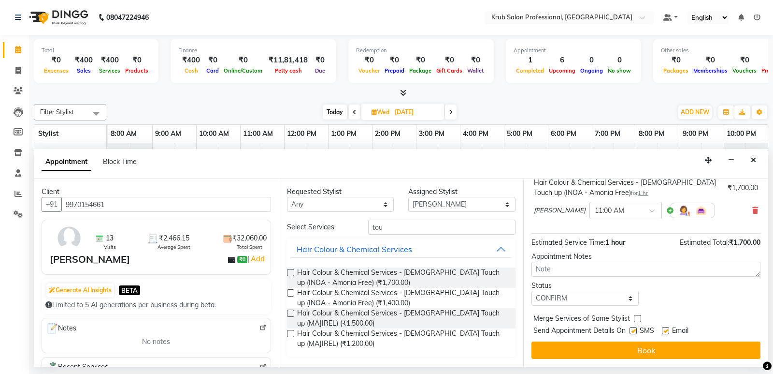
click at [665, 331] on label at bounding box center [665, 330] width 7 height 7
click at [665, 331] on input "checkbox" at bounding box center [665, 331] width 6 height 6
checkbox input "false"
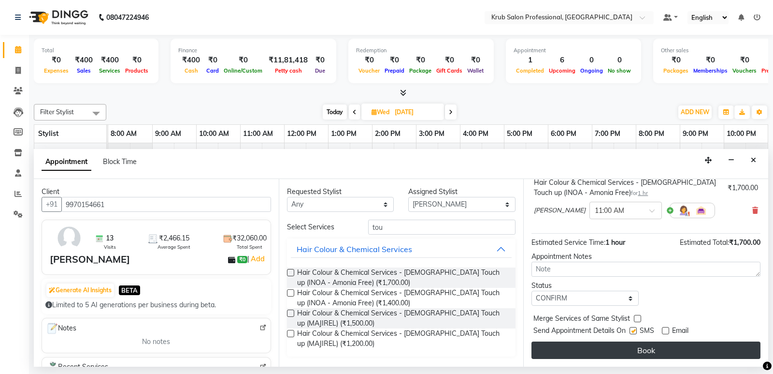
click at [653, 348] on button "Book" at bounding box center [646, 349] width 229 height 17
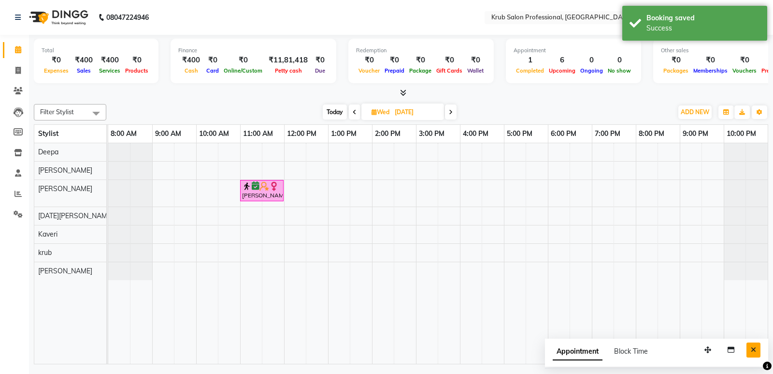
click at [756, 348] on icon "Close" at bounding box center [753, 349] width 5 height 7
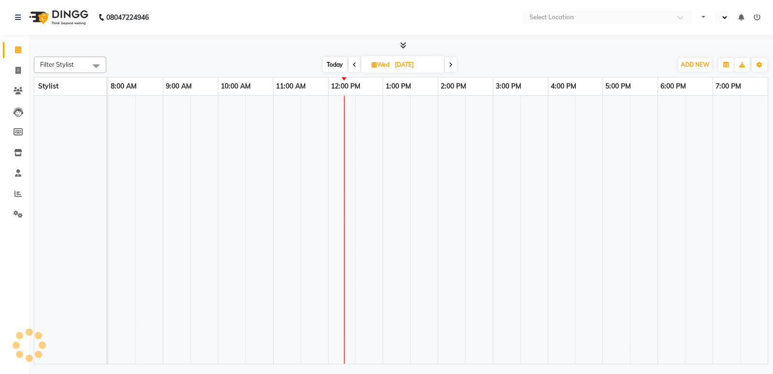
select select "en"
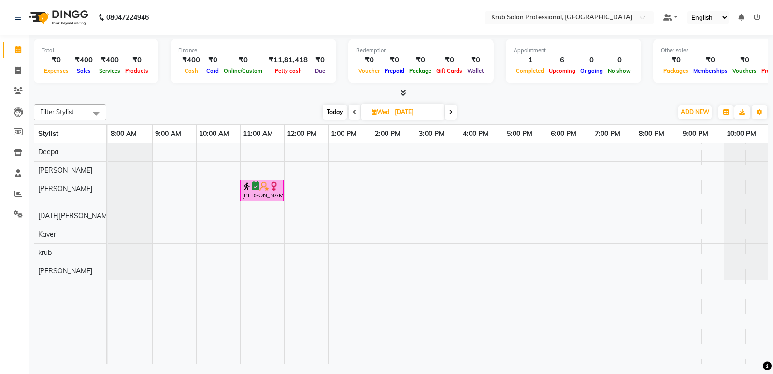
click at [339, 112] on span "Today" at bounding box center [335, 111] width 24 height 15
type input "[DATE]"
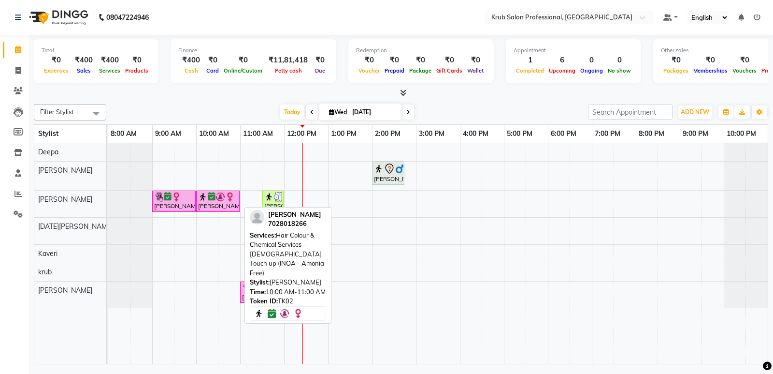
click at [223, 201] on img at bounding box center [221, 197] width 10 height 10
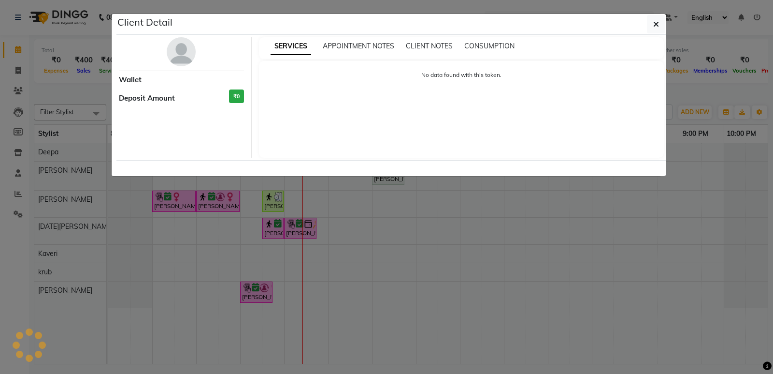
select select "6"
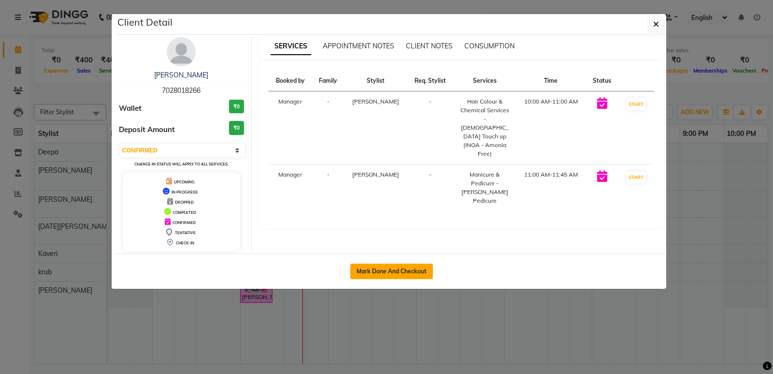
click at [413, 269] on button "Mark Done And Checkout" at bounding box center [391, 270] width 83 height 15
select select "service"
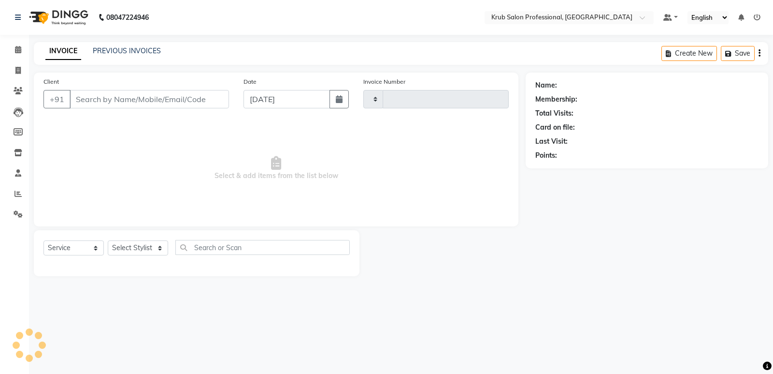
type input "1177"
select select "7490"
type input "7028018266"
select select "68475"
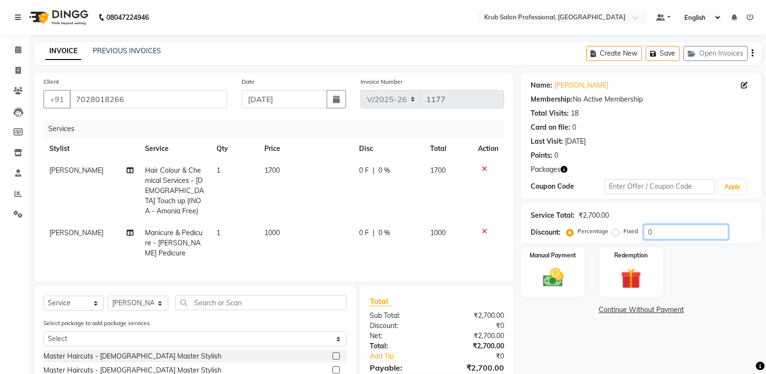
click at [660, 231] on input "0" at bounding box center [686, 231] width 85 height 15
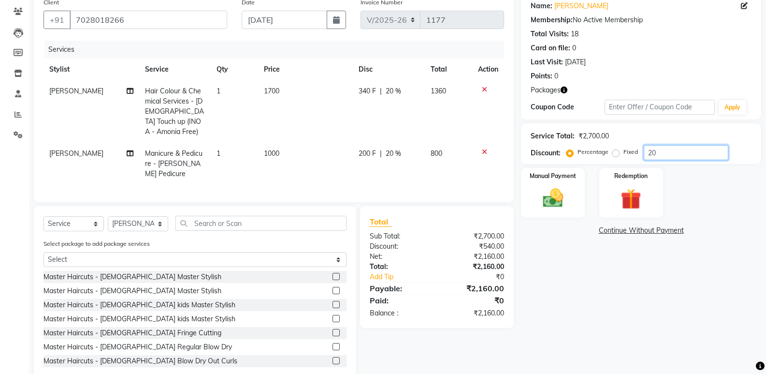
scroll to position [84, 0]
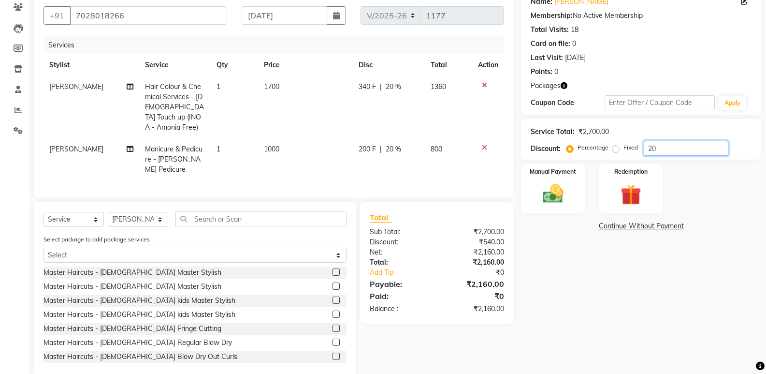
click at [683, 147] on input "20" at bounding box center [686, 148] width 85 height 15
click at [684, 148] on input "20" at bounding box center [686, 148] width 85 height 15
click at [682, 147] on input "20" at bounding box center [686, 148] width 85 height 15
click at [682, 155] on input "20" at bounding box center [686, 148] width 85 height 15
type input "20"
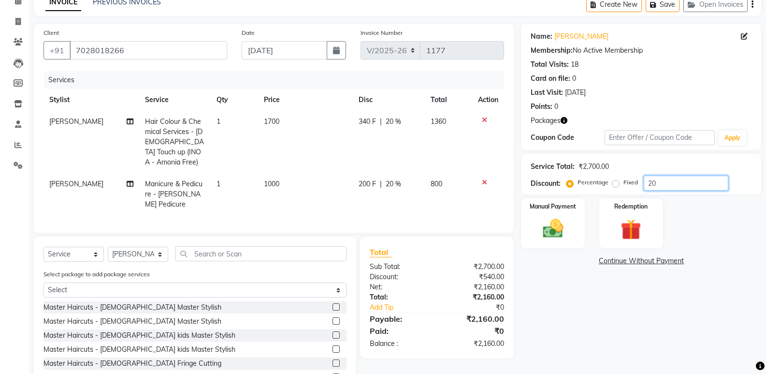
scroll to position [88, 0]
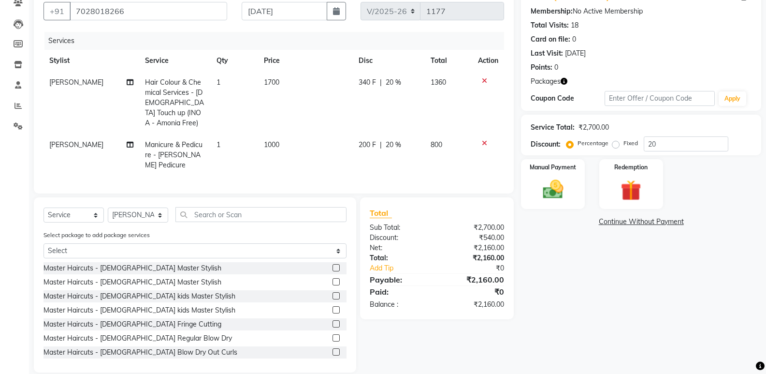
click at [314, 84] on td "1700" at bounding box center [305, 103] width 95 height 62
select select "66028"
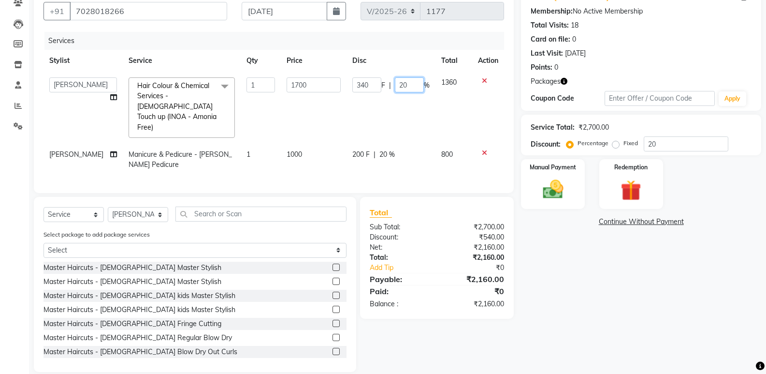
click at [417, 86] on input "20" at bounding box center [409, 84] width 29 height 15
type input "2"
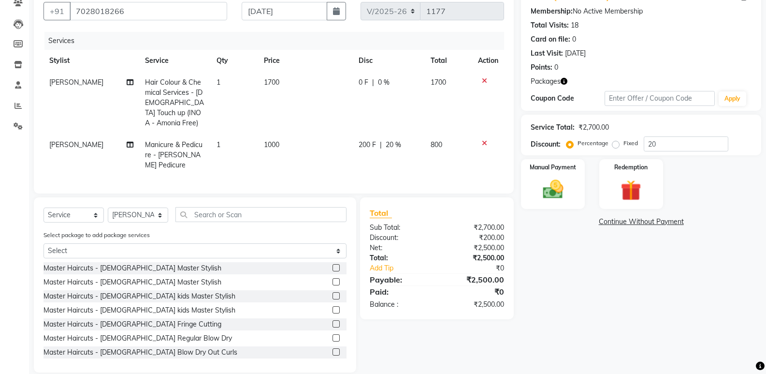
click at [297, 78] on td "1700" at bounding box center [305, 103] width 95 height 62
select select "66028"
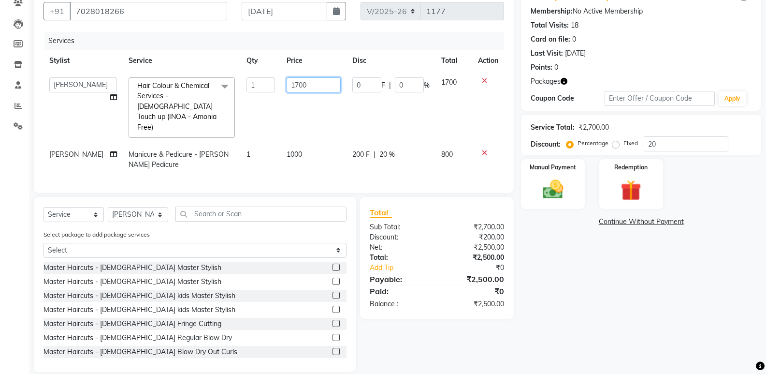
click at [304, 84] on input "1700" at bounding box center [314, 84] width 54 height 15
type input "1"
type input "1300"
click at [299, 116] on td "1300" at bounding box center [314, 108] width 66 height 72
select select "66028"
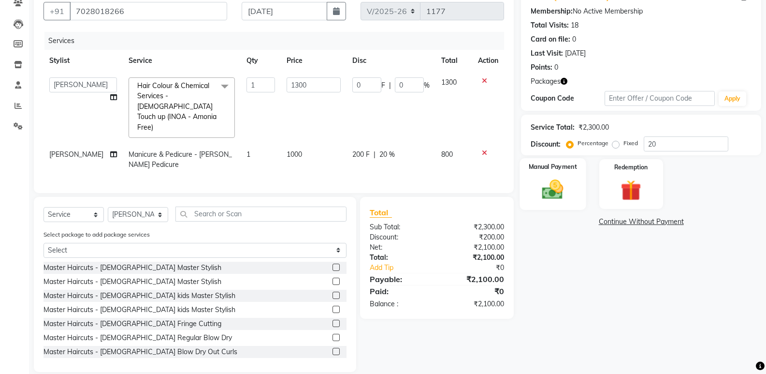
click at [549, 169] on label "Manual Payment" at bounding box center [553, 166] width 48 height 9
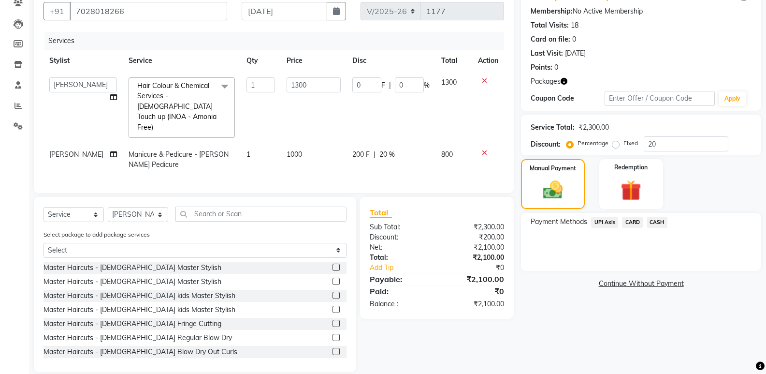
click at [657, 221] on span "CASH" at bounding box center [657, 222] width 21 height 11
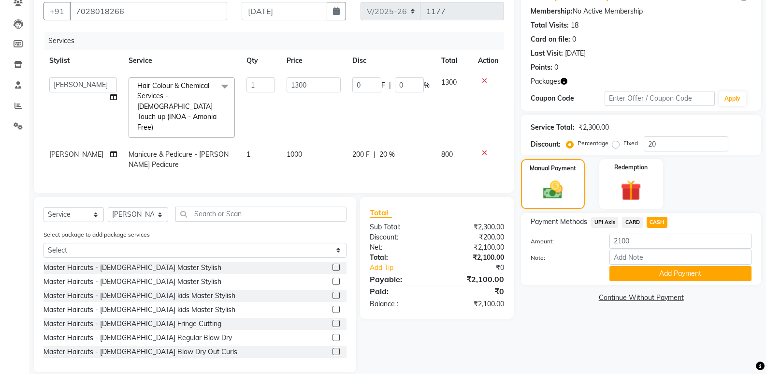
scroll to position [98, 0]
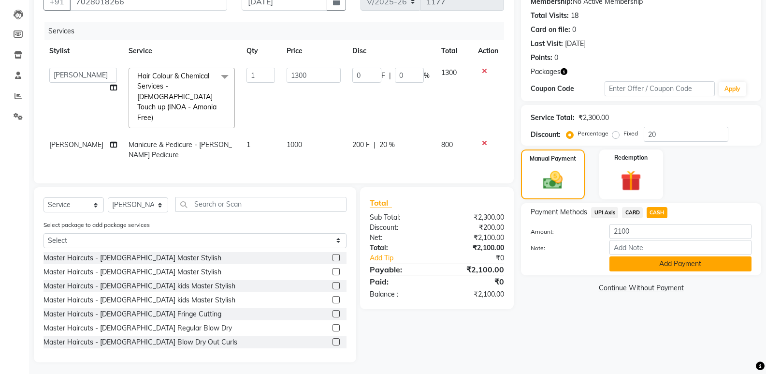
drag, startPoint x: 684, startPoint y: 261, endPoint x: 743, endPoint y: 260, distance: 58.5
click at [684, 261] on button "Add Payment" at bounding box center [681, 263] width 142 height 15
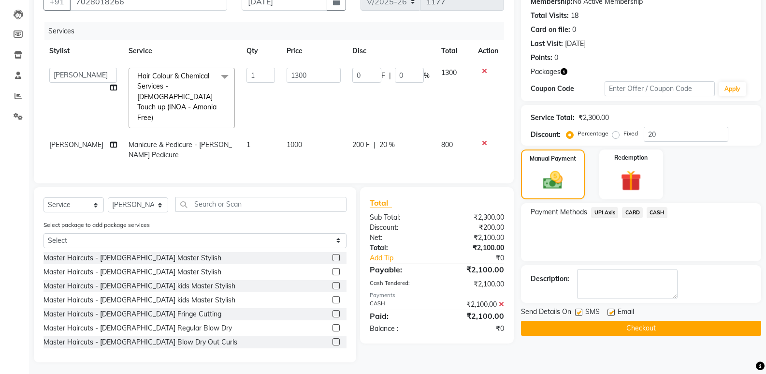
click at [612, 311] on label at bounding box center [611, 311] width 7 height 7
click at [612, 311] on input "checkbox" at bounding box center [611, 312] width 6 height 6
checkbox input "false"
click at [618, 323] on button "Checkout" at bounding box center [641, 328] width 240 height 15
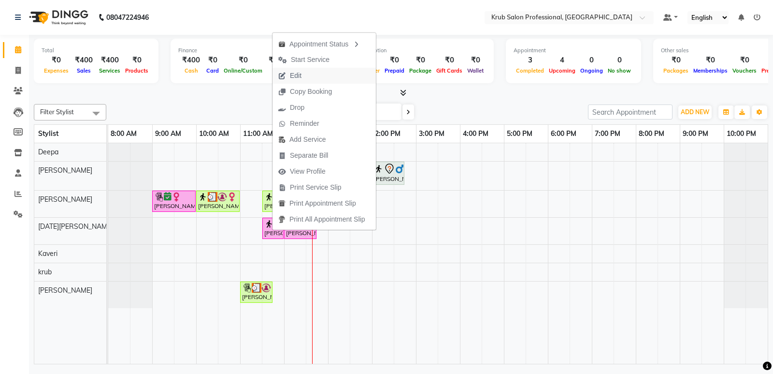
click at [298, 74] on span "Edit" at bounding box center [296, 76] width 12 height 10
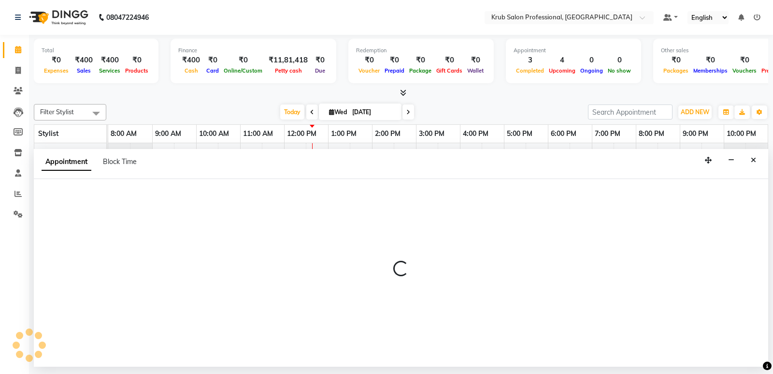
select select "tentative"
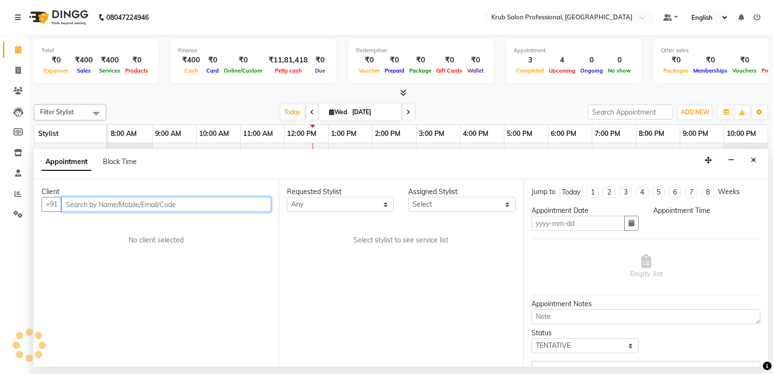
type input "[DATE]"
select select "confirm booking"
select select "88974"
select select "690"
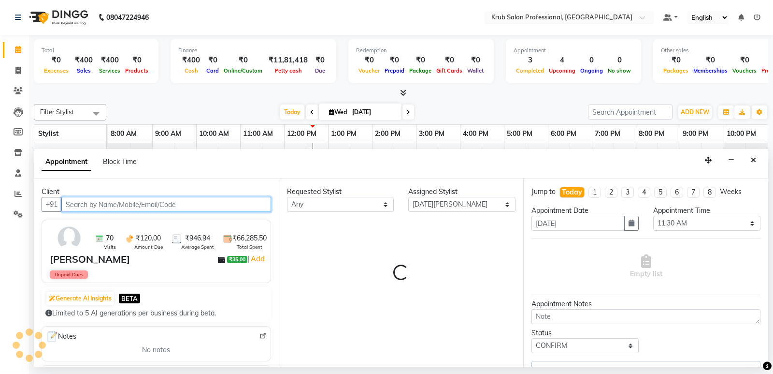
select select "3755"
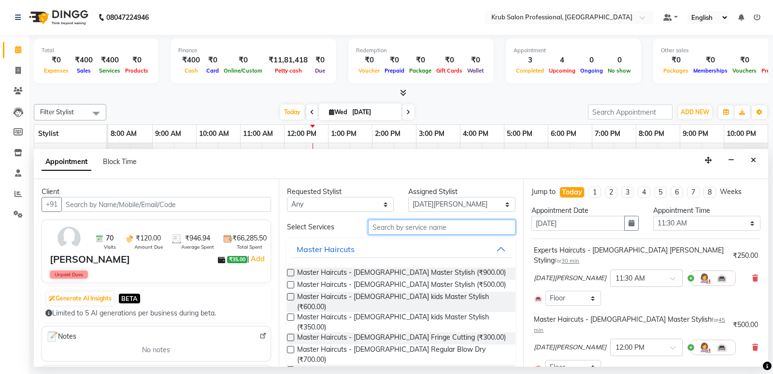
click at [432, 227] on input "text" at bounding box center [442, 226] width 148 height 15
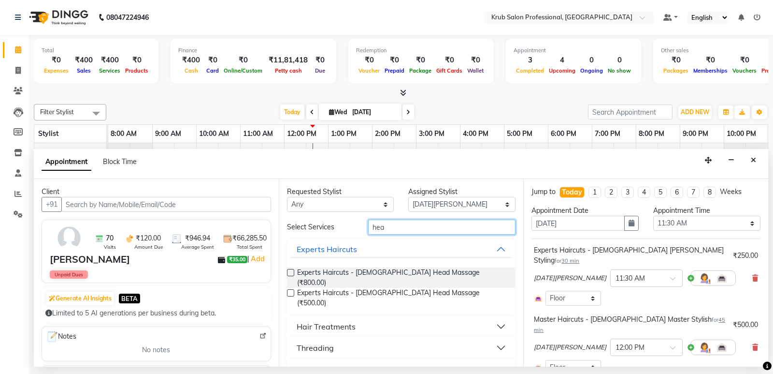
type input "hea"
click at [289, 289] on label at bounding box center [290, 292] width 7 height 7
click at [289, 291] on input "checkbox" at bounding box center [290, 294] width 6 height 6
checkbox input "false"
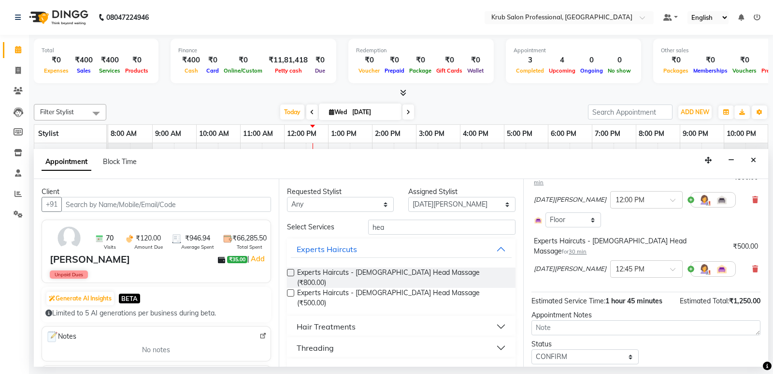
click at [647, 372] on button "Update" at bounding box center [646, 380] width 229 height 17
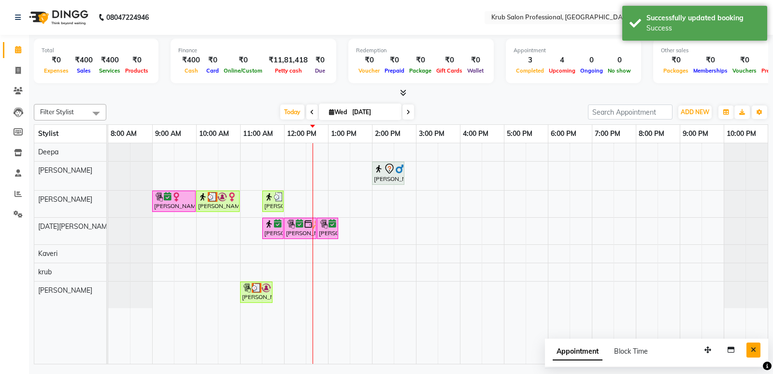
click at [754, 348] on icon "Close" at bounding box center [753, 349] width 5 height 7
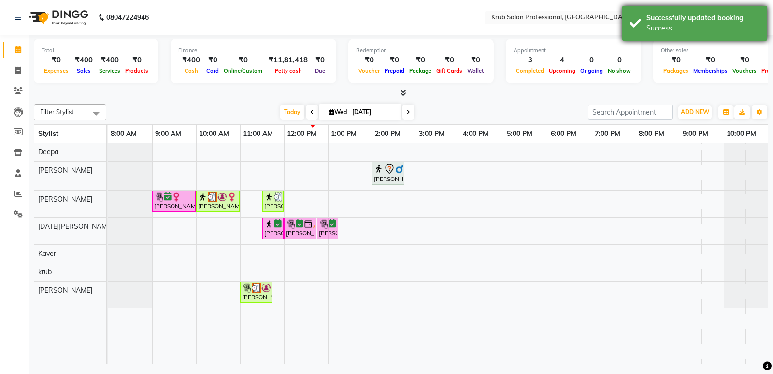
click at [637, 20] on div "Successfully updated booking Success" at bounding box center [695, 23] width 145 height 35
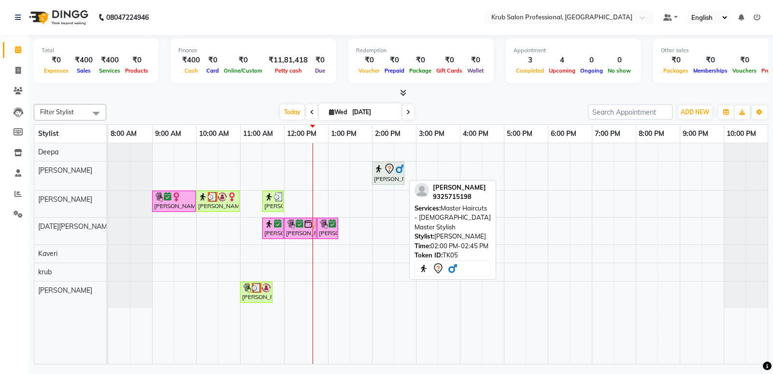
click at [388, 175] on div "[PERSON_NAME], TK05, 02:00 PM-02:45 PM, Master Haircuts - [DEMOGRAPHIC_DATA] Ma…" at bounding box center [388, 173] width 30 height 20
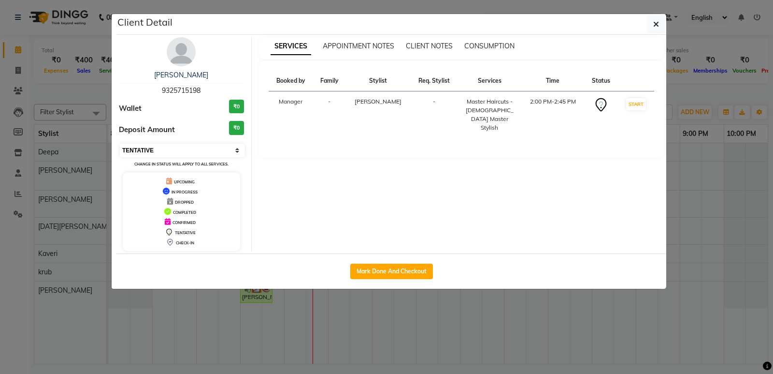
click at [208, 147] on select "Select IN SERVICE CONFIRMED TENTATIVE CHECK IN MARK DONE DROPPED UPCOMING" at bounding box center [182, 151] width 125 height 14
select select "6"
click at [120, 144] on select "Select IN SERVICE CONFIRMED TENTATIVE CHECK IN MARK DONE DROPPED UPCOMING" at bounding box center [182, 151] width 125 height 14
click at [657, 23] on icon "button" at bounding box center [657, 24] width 6 height 8
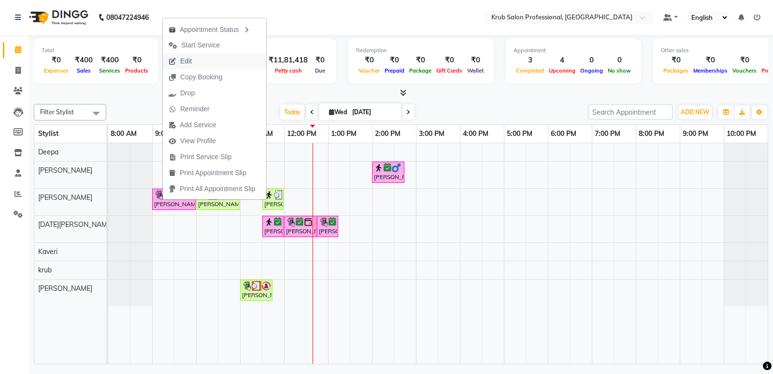
click at [190, 56] on span "Edit" at bounding box center [186, 61] width 12 height 10
select select "confirm booking"
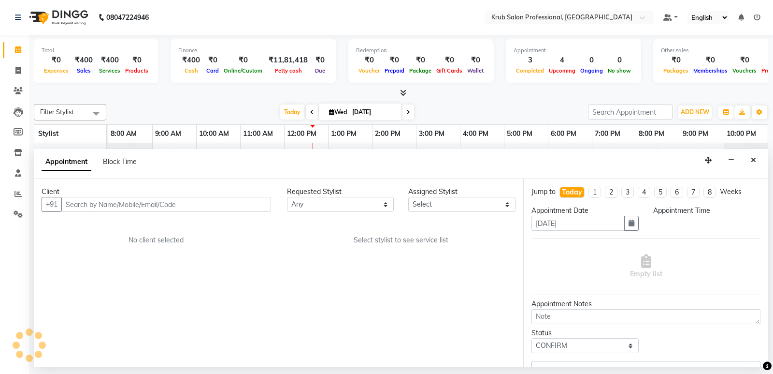
select select "66028"
select select "540"
select select "3755"
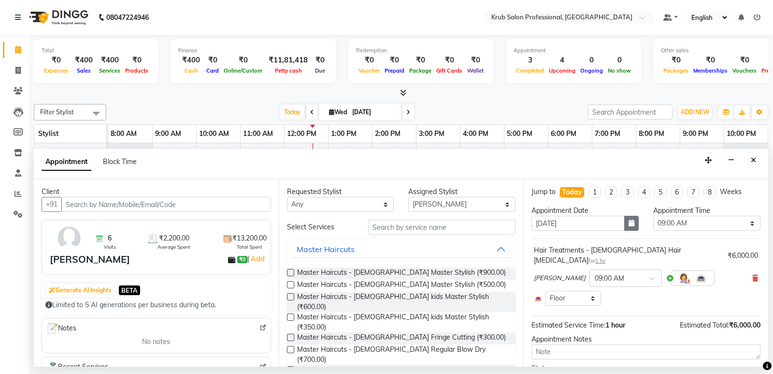
click at [625, 222] on button "button" at bounding box center [632, 223] width 15 height 15
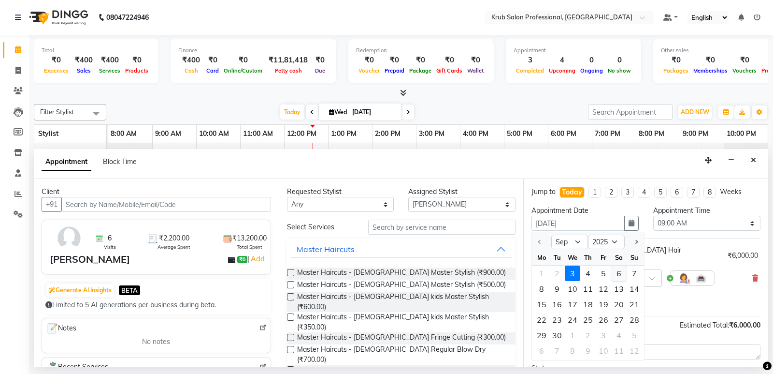
click at [618, 272] on div "6" at bounding box center [619, 272] width 15 height 15
type input "[DATE]"
select select "540"
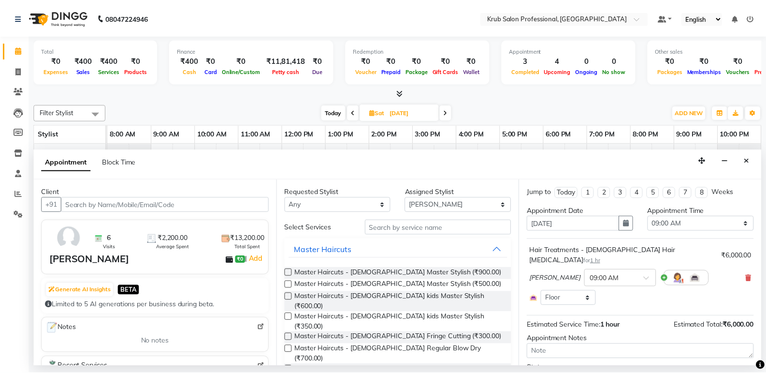
scroll to position [44, 0]
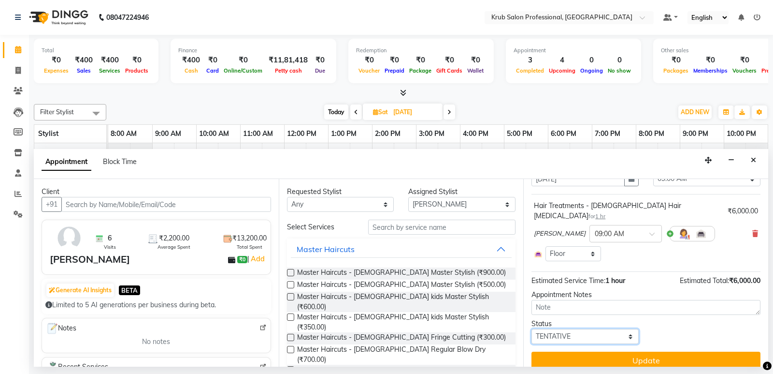
click at [576, 329] on select "Select TENTATIVE CONFIRM UPCOMING" at bounding box center [585, 336] width 107 height 15
select select "confirm booking"
click at [532, 329] on select "Select TENTATIVE CONFIRM UPCOMING" at bounding box center [585, 336] width 107 height 15
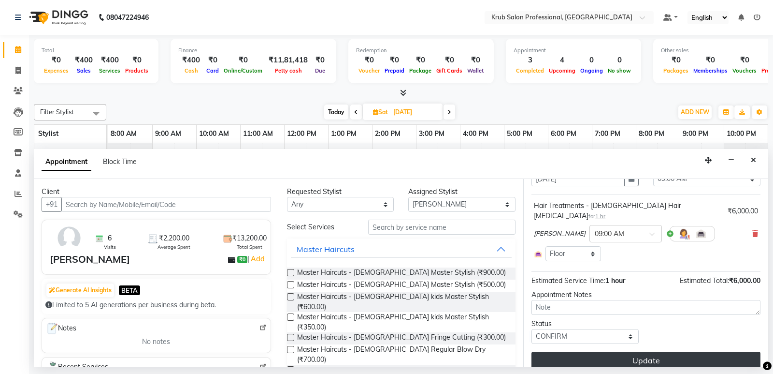
click at [603, 351] on button "Update" at bounding box center [646, 359] width 229 height 17
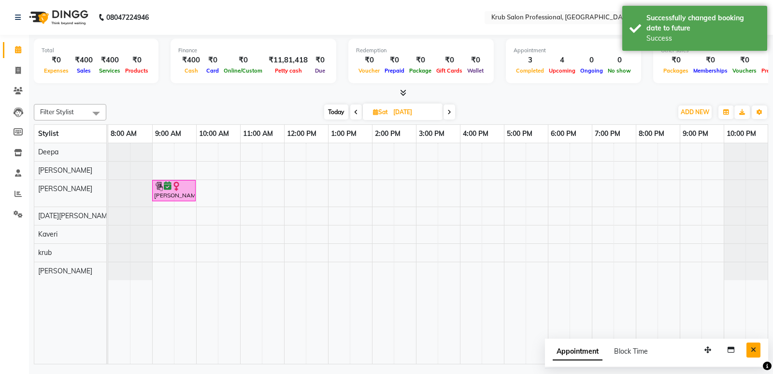
click at [752, 349] on icon "Close" at bounding box center [753, 349] width 5 height 7
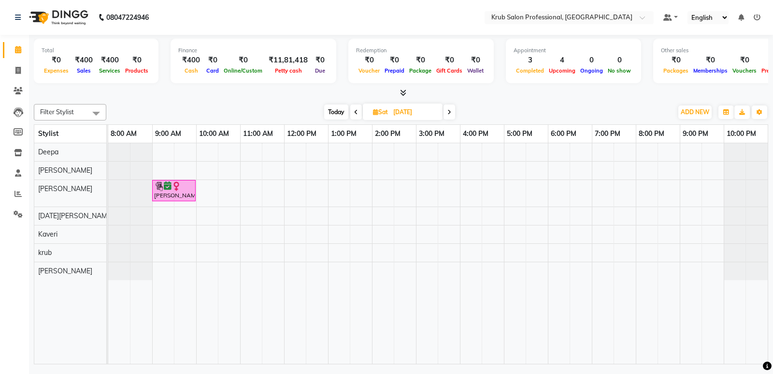
click at [342, 114] on span "Today" at bounding box center [336, 111] width 24 height 15
type input "[DATE]"
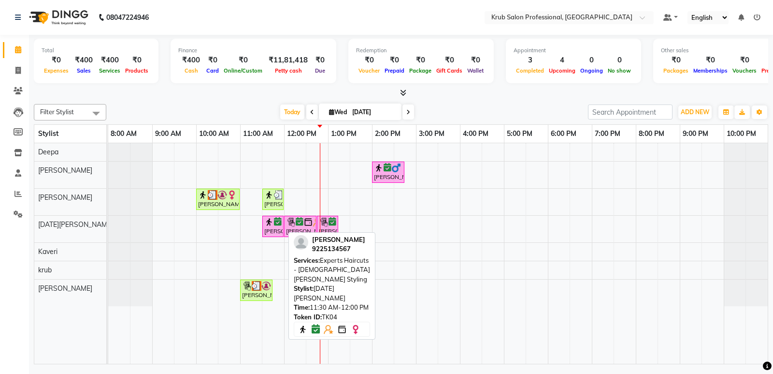
click at [276, 232] on div "[PERSON_NAME], TK04, 11:30 AM-12:00 PM, Experts Haircuts - [DEMOGRAPHIC_DATA] […" at bounding box center [272, 226] width 19 height 18
select select "6"
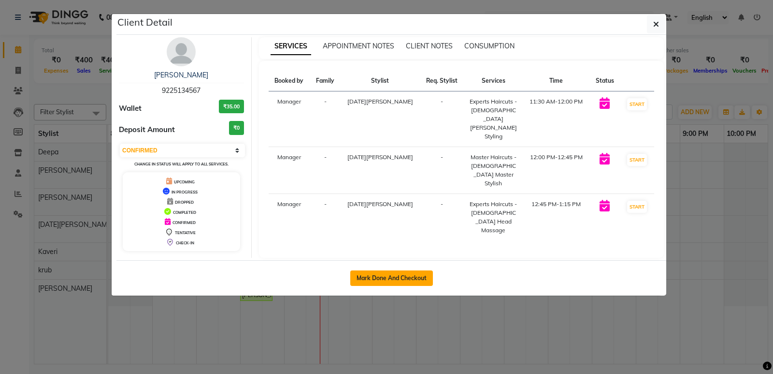
click at [409, 271] on button "Mark Done And Checkout" at bounding box center [391, 277] width 83 height 15
select select "7490"
select select "service"
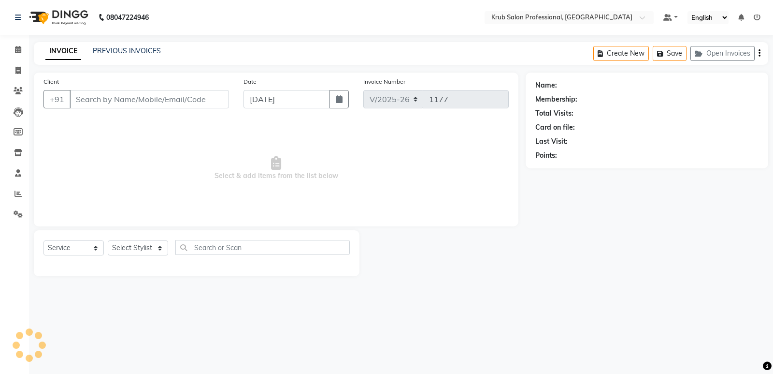
type input "9225134567"
select select "88974"
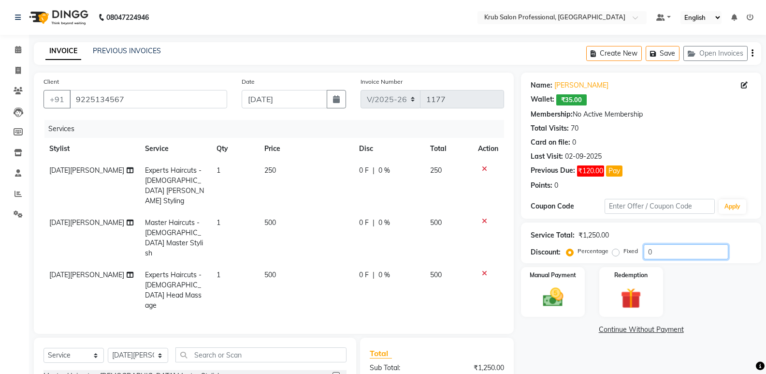
click at [667, 252] on input "0" at bounding box center [686, 251] width 85 height 15
type input "20"
click at [677, 281] on div "Manual Payment Redemption" at bounding box center [641, 292] width 255 height 50
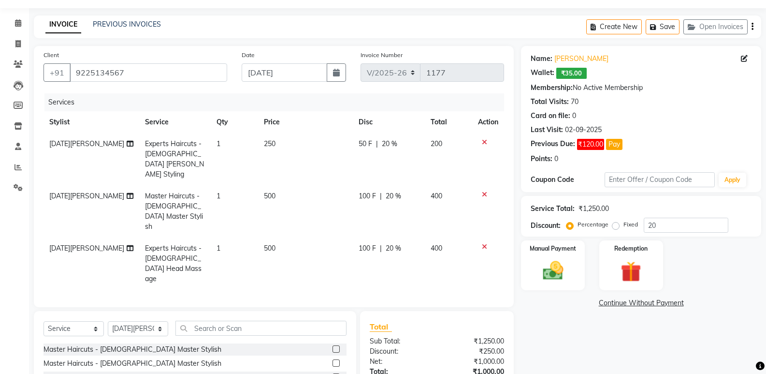
scroll to position [48, 0]
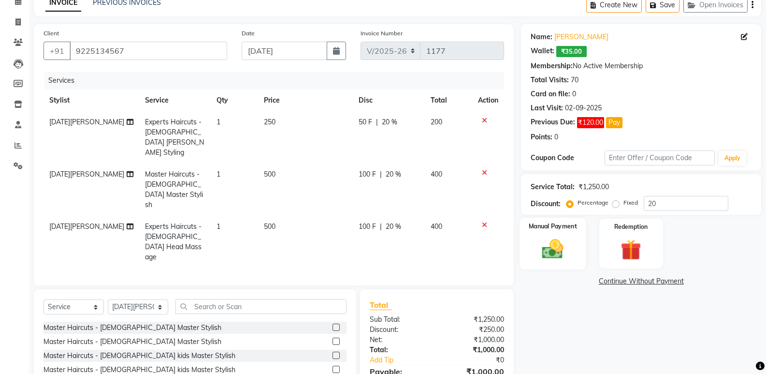
click at [553, 231] on div "Manual Payment" at bounding box center [553, 244] width 66 height 52
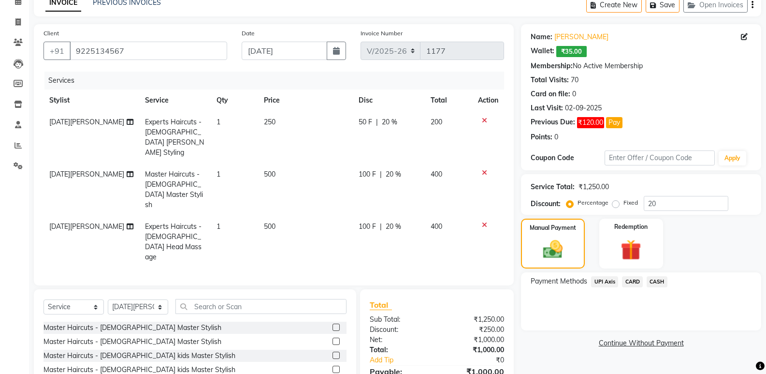
scroll to position [87, 0]
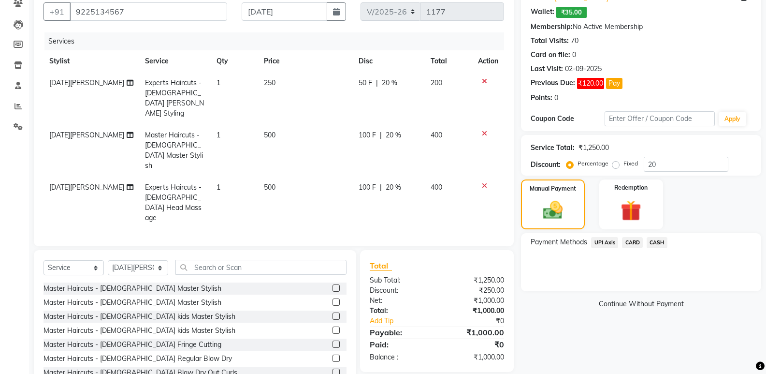
click at [606, 240] on span "UPI Axis" at bounding box center [604, 242] width 27 height 11
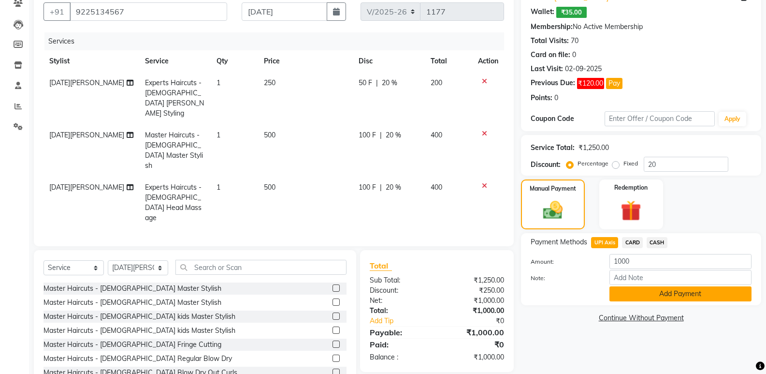
click at [669, 294] on button "Add Payment" at bounding box center [681, 293] width 142 height 15
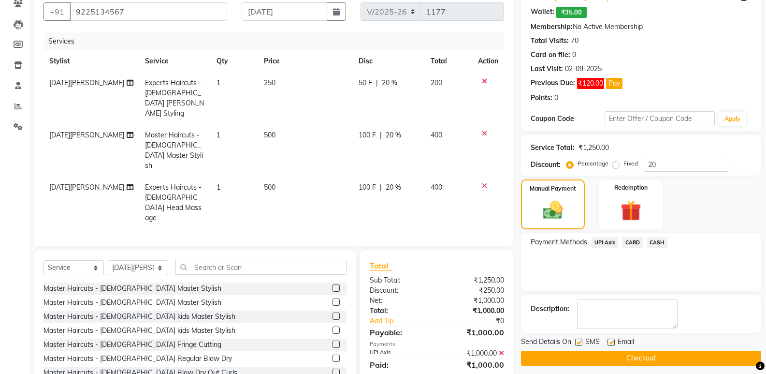
scroll to position [94, 0]
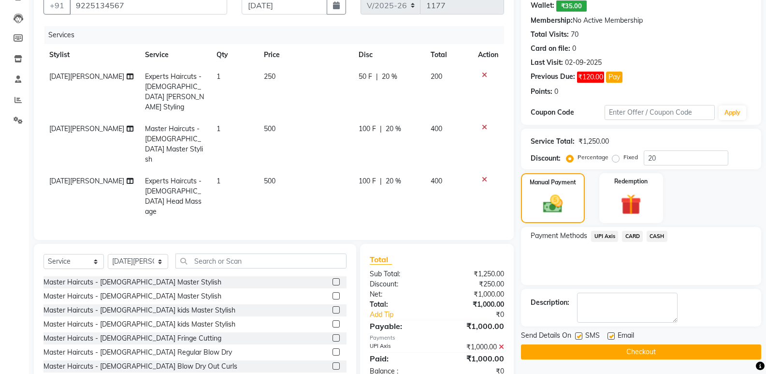
click at [608, 335] on label at bounding box center [611, 335] width 7 height 7
click at [608, 335] on input "checkbox" at bounding box center [611, 336] width 6 height 6
checkbox input "false"
click at [582, 336] on label at bounding box center [578, 335] width 7 height 7
click at [582, 336] on input "checkbox" at bounding box center [578, 336] width 6 height 6
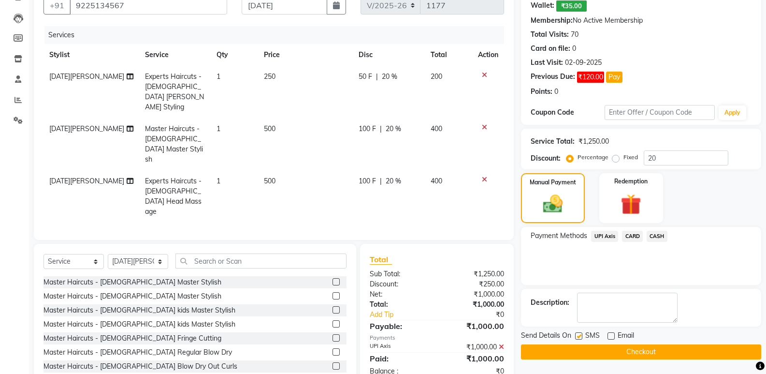
checkbox input "false"
click at [589, 350] on button "Checkout" at bounding box center [641, 351] width 240 height 15
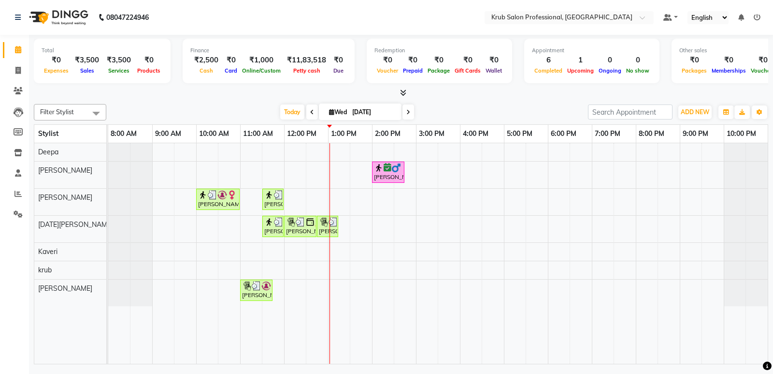
drag, startPoint x: 465, startPoint y: 115, endPoint x: 459, endPoint y: 109, distance: 7.9
click at [459, 109] on div "[DATE] [DATE]" at bounding box center [347, 112] width 472 height 15
click at [291, 112] on span "Today" at bounding box center [292, 111] width 24 height 15
drag, startPoint x: 460, startPoint y: 103, endPoint x: 427, endPoint y: 102, distance: 32.9
click at [427, 102] on div "Filter Stylist Select All Deepa [PERSON_NAME] [DATE][PERSON_NAME] [PERSON_NAME]…" at bounding box center [401, 232] width 735 height 264
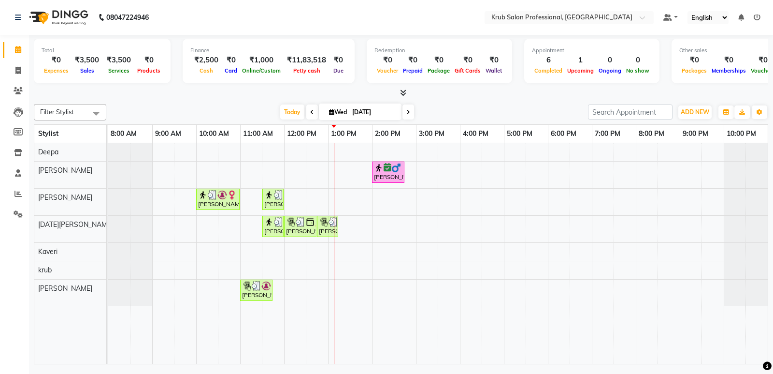
click at [408, 113] on icon at bounding box center [409, 112] width 4 height 6
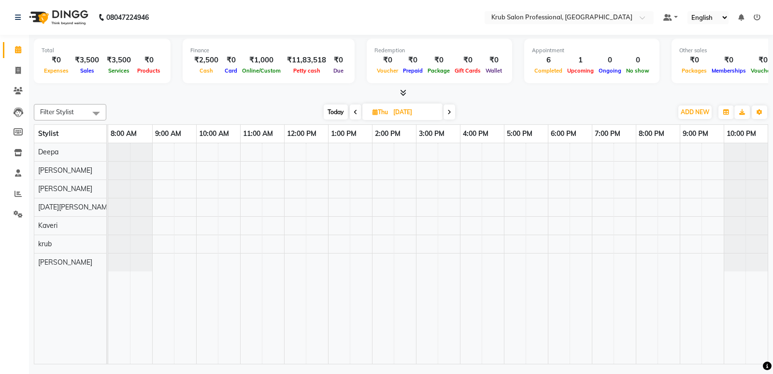
click at [337, 112] on span "Today" at bounding box center [336, 111] width 24 height 15
type input "[DATE]"
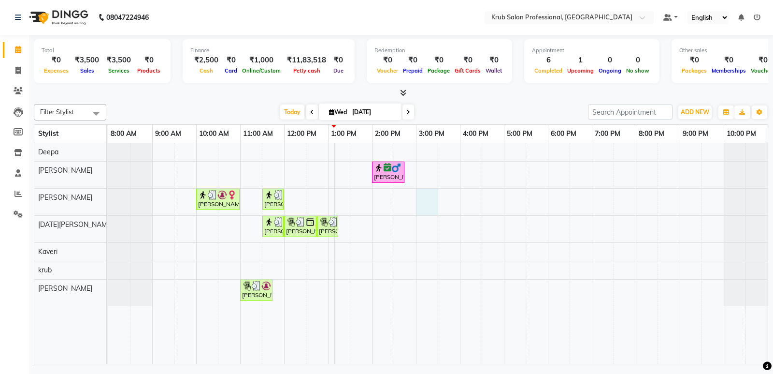
click at [417, 204] on div "[PERSON_NAME], TK05, 02:00 PM-02:45 PM, Master Haircuts - [DEMOGRAPHIC_DATA] Ma…" at bounding box center [438, 253] width 660 height 220
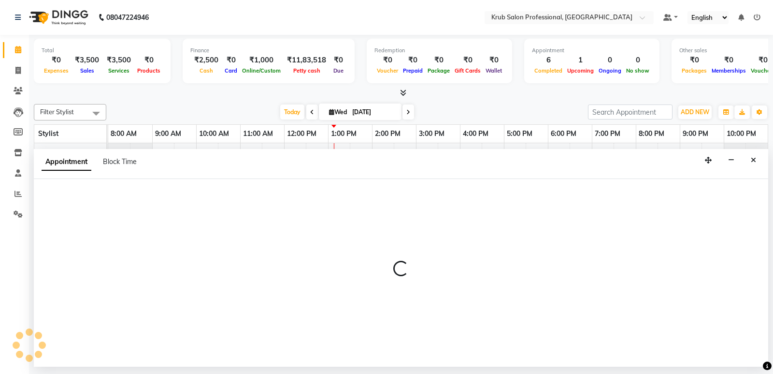
select select "66028"
select select "tentative"
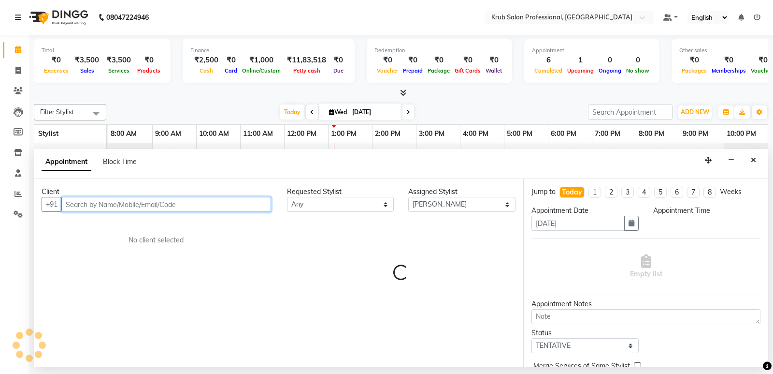
select select "900"
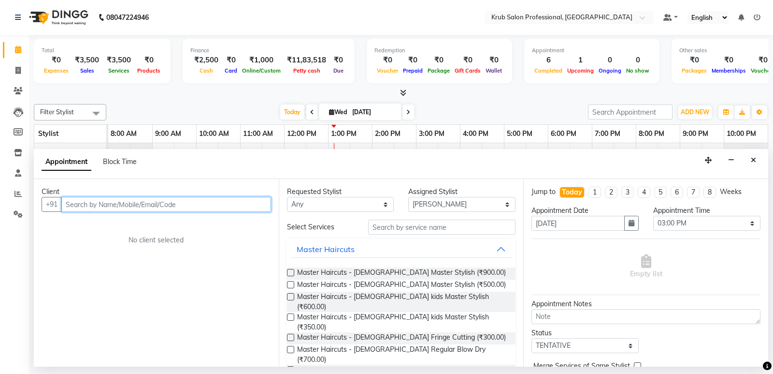
click at [136, 204] on input "text" at bounding box center [166, 204] width 210 height 15
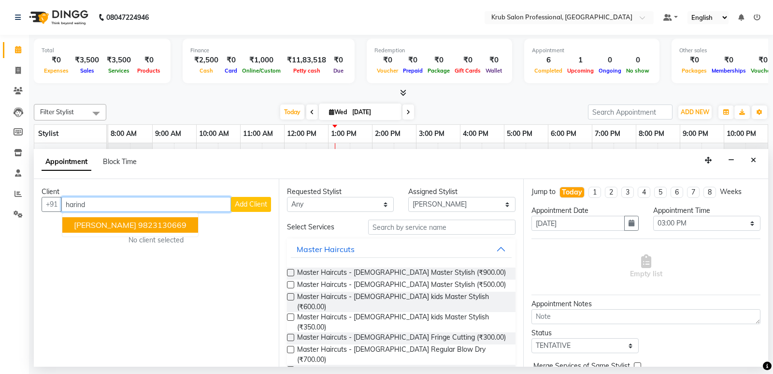
click at [138, 220] on ngb-highlight "9823130669" at bounding box center [162, 225] width 48 height 10
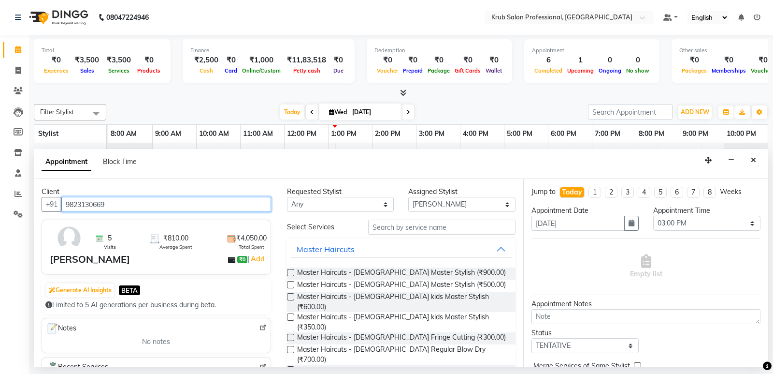
type input "9823130669"
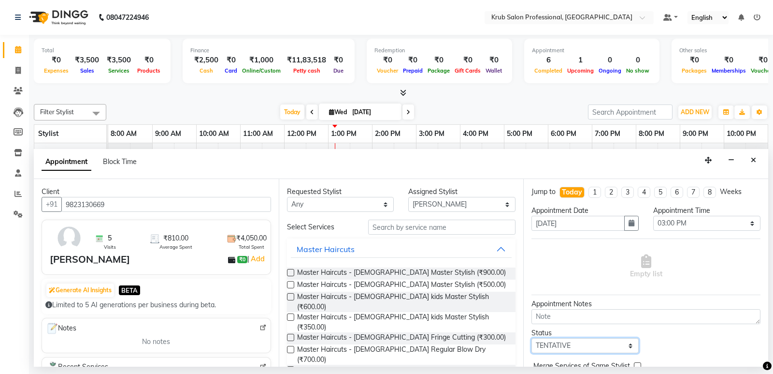
click at [590, 344] on select "Select TENTATIVE CONFIRM CHECK-IN UPCOMING" at bounding box center [585, 345] width 107 height 15
select select "confirm booking"
click at [532, 338] on select "Select TENTATIVE CONFIRM CHECK-IN UPCOMING" at bounding box center [585, 345] width 107 height 15
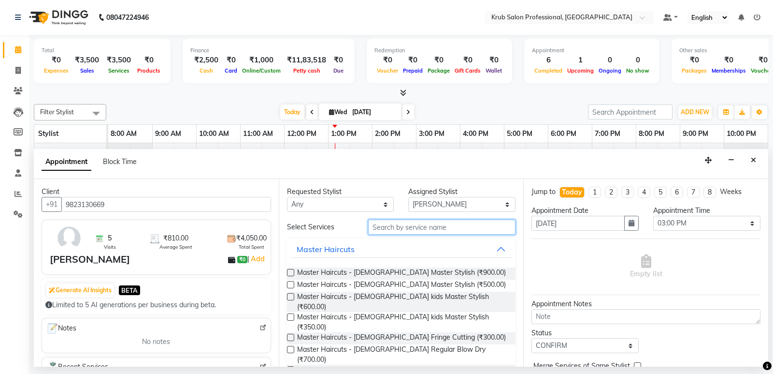
click at [437, 229] on input "text" at bounding box center [442, 226] width 148 height 15
click at [290, 283] on label at bounding box center [290, 284] width 7 height 7
click at [290, 283] on input "checkbox" at bounding box center [290, 285] width 6 height 6
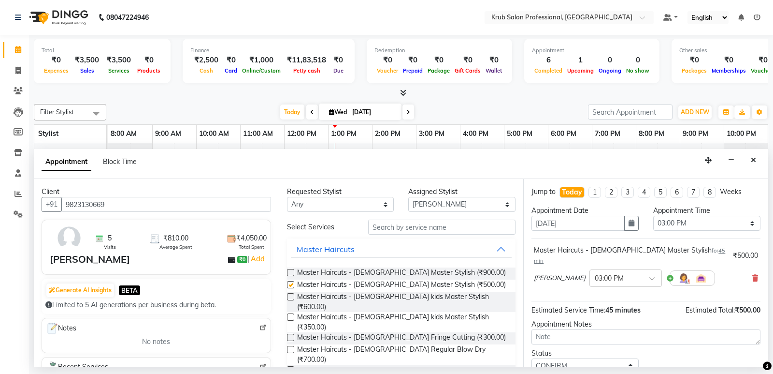
checkbox input "false"
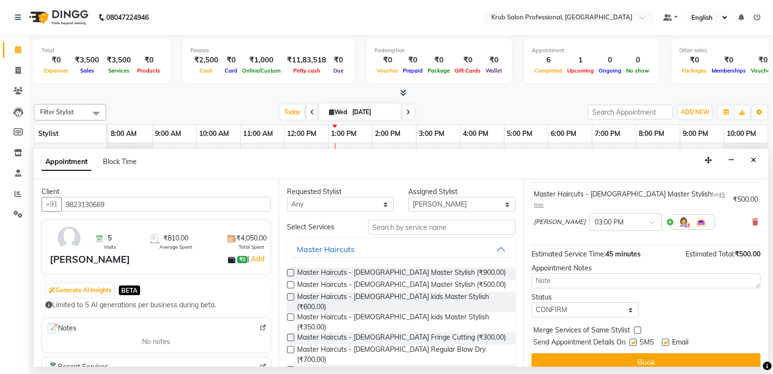
scroll to position [58, 0]
click at [666, 337] on label at bounding box center [665, 340] width 7 height 7
click at [666, 338] on input "checkbox" at bounding box center [665, 341] width 6 height 6
checkbox input "false"
click at [610, 215] on input "text" at bounding box center [616, 220] width 43 height 10
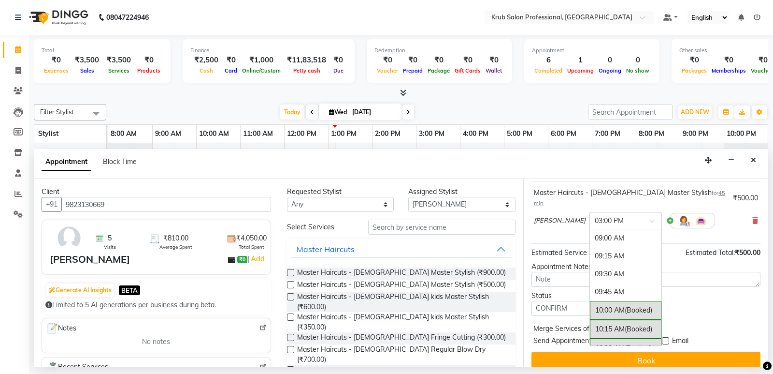
scroll to position [435, 0]
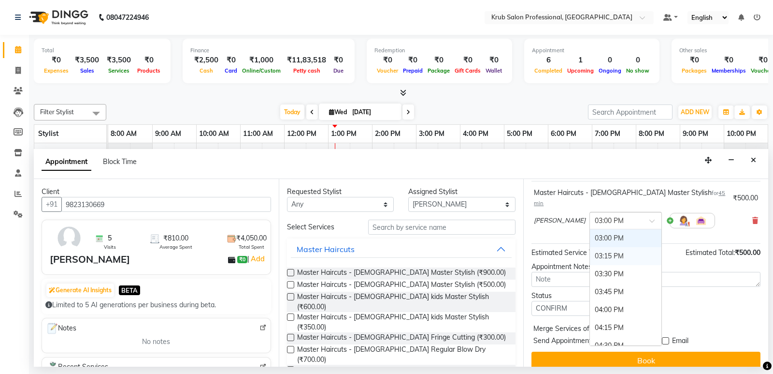
click at [594, 247] on div "03:15 PM" at bounding box center [626, 256] width 72 height 18
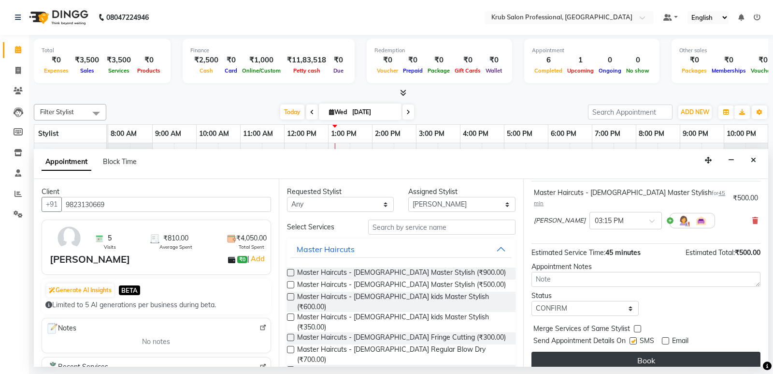
click at [636, 351] on button "Book" at bounding box center [646, 359] width 229 height 17
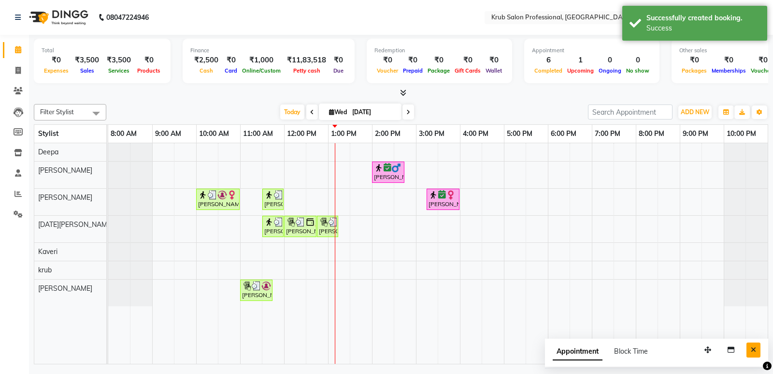
click at [752, 353] on button "Close" at bounding box center [754, 349] width 14 height 15
drag, startPoint x: 502, startPoint y: 107, endPoint x: 448, endPoint y: 104, distance: 54.7
click at [448, 105] on div "[DATE] [DATE]" at bounding box center [347, 112] width 472 height 15
click at [295, 110] on span "Today" at bounding box center [292, 111] width 24 height 15
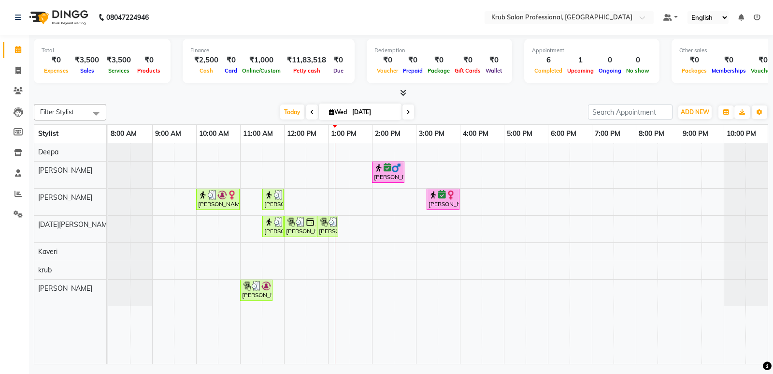
drag, startPoint x: 514, startPoint y: 112, endPoint x: 481, endPoint y: 99, distance: 35.6
click at [481, 99] on div "Total ₹0 Expenses ₹3,500 Sales ₹3,500 Services ₹0 Products Finance ₹2,500 Cash …" at bounding box center [401, 201] width 744 height 332
drag, startPoint x: 485, startPoint y: 100, endPoint x: 451, endPoint y: 98, distance: 34.4
click at [451, 98] on div at bounding box center [401, 93] width 735 height 10
drag, startPoint x: 209, startPoint y: 111, endPoint x: 145, endPoint y: 95, distance: 66.2
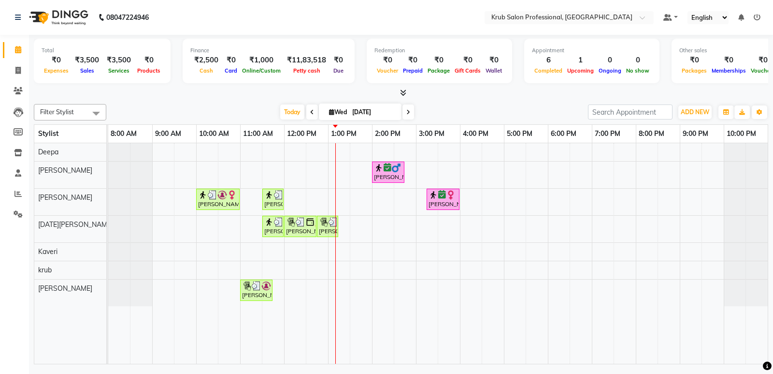
click at [145, 95] on div at bounding box center [401, 93] width 735 height 10
click at [293, 117] on span "Today" at bounding box center [292, 111] width 24 height 15
